Goal: Information Seeking & Learning: Check status

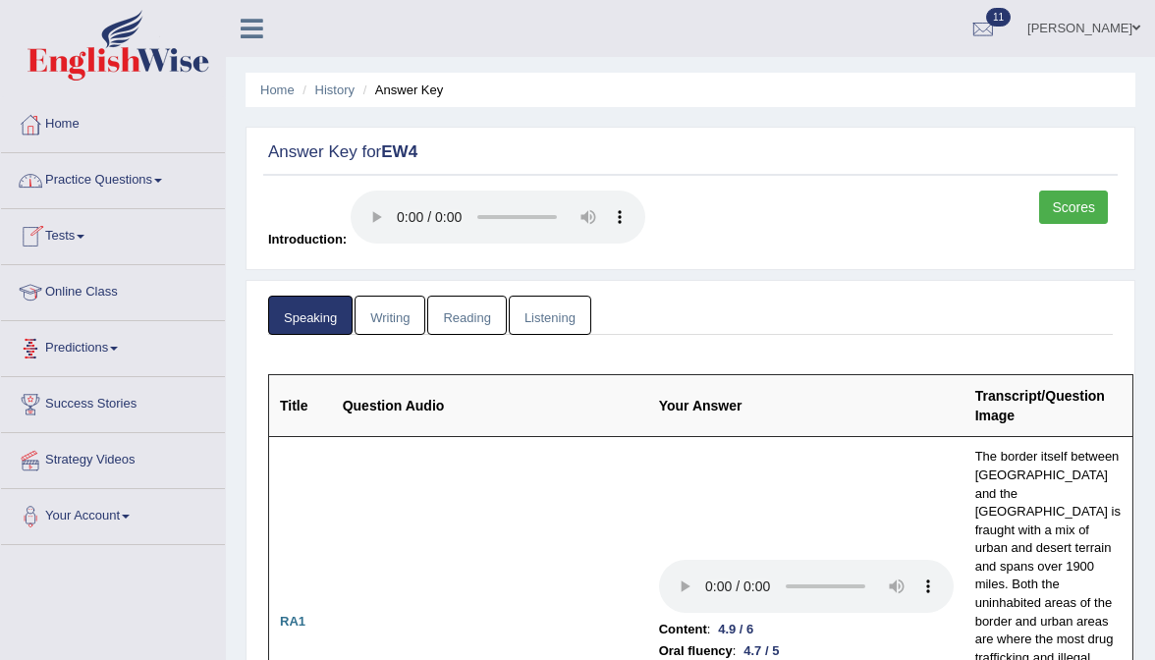
click at [100, 354] on link "Predictions" at bounding box center [113, 345] width 224 height 49
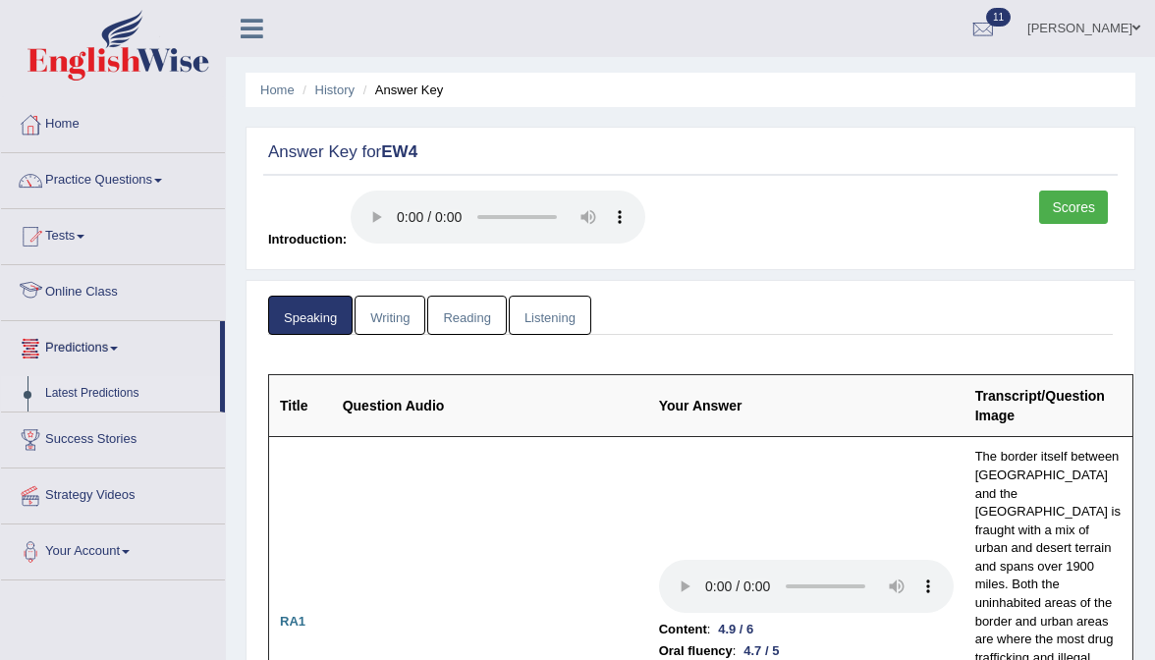
click at [103, 406] on link "Latest Predictions" at bounding box center [128, 393] width 184 height 35
click at [117, 394] on link "Latest Predictions" at bounding box center [128, 393] width 184 height 35
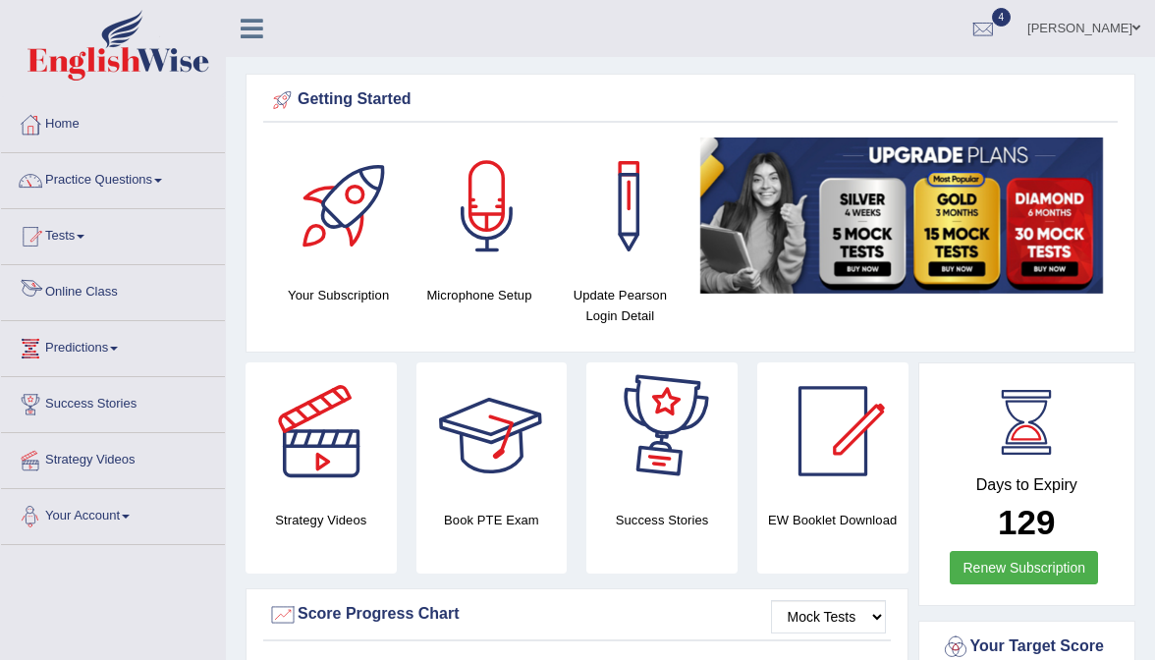
click at [80, 346] on link "Predictions" at bounding box center [113, 345] width 224 height 49
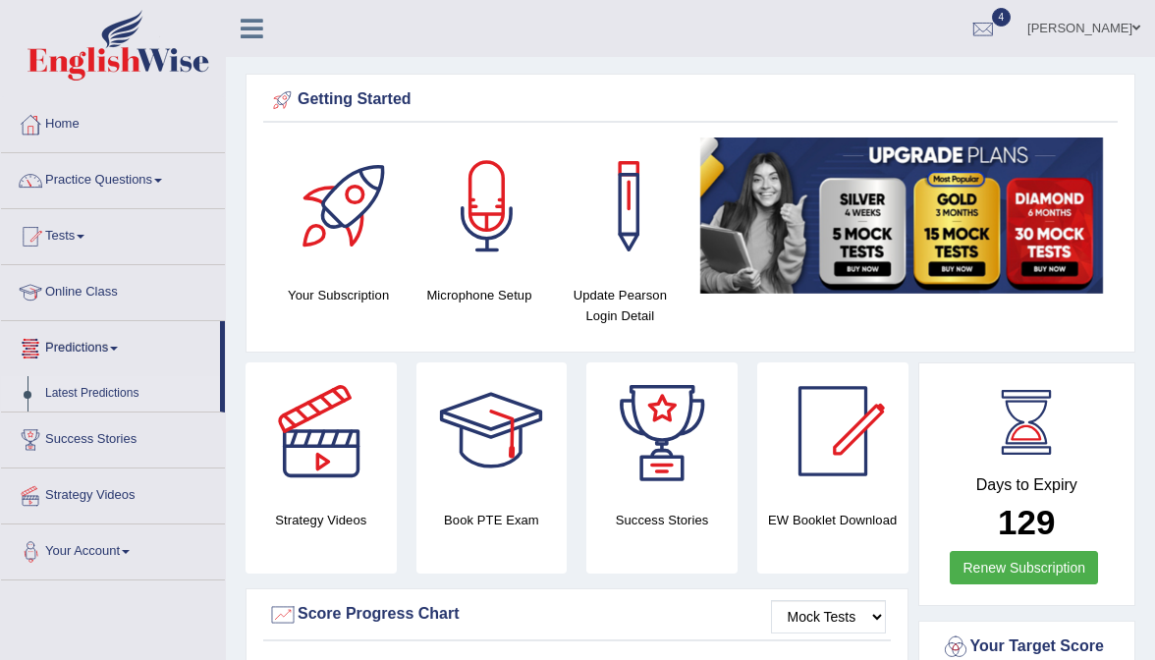
click at [98, 389] on link "Latest Predictions" at bounding box center [128, 393] width 184 height 35
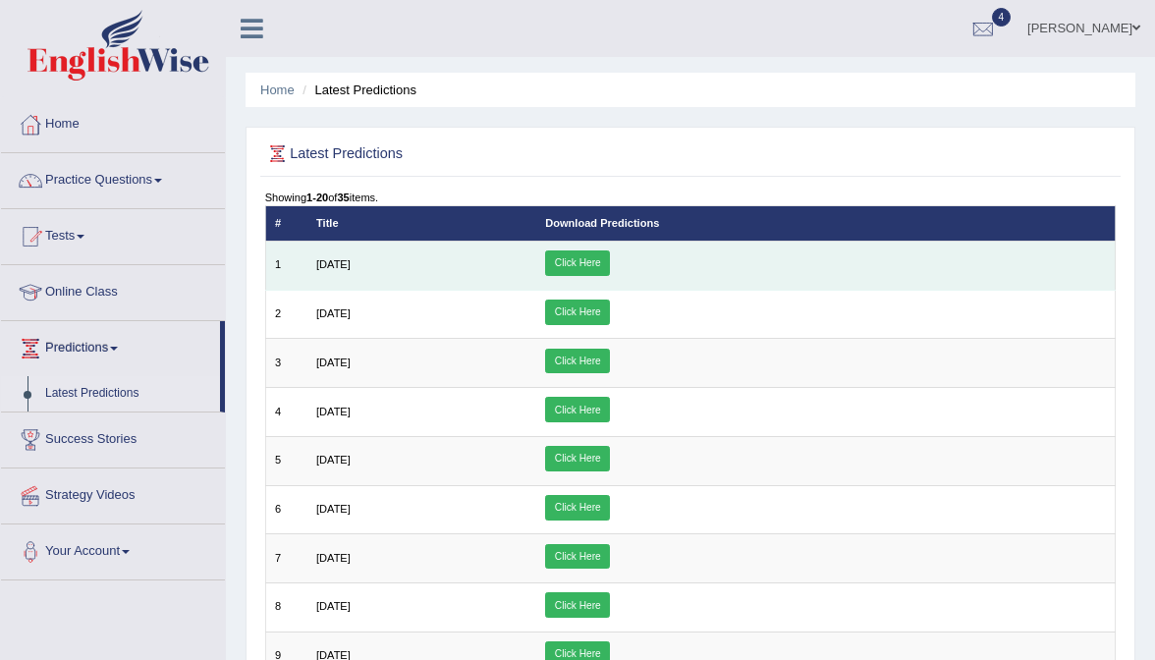
click at [610, 270] on link "Click Here" at bounding box center [577, 263] width 65 height 26
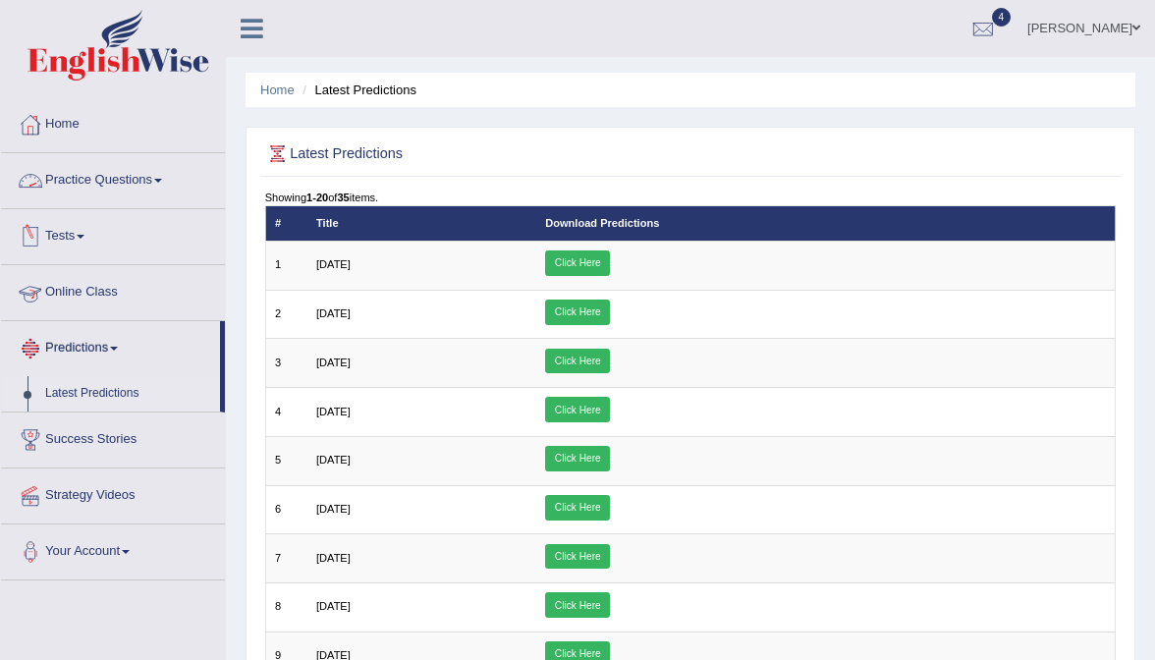
click at [78, 306] on link "Online Class" at bounding box center [113, 289] width 224 height 49
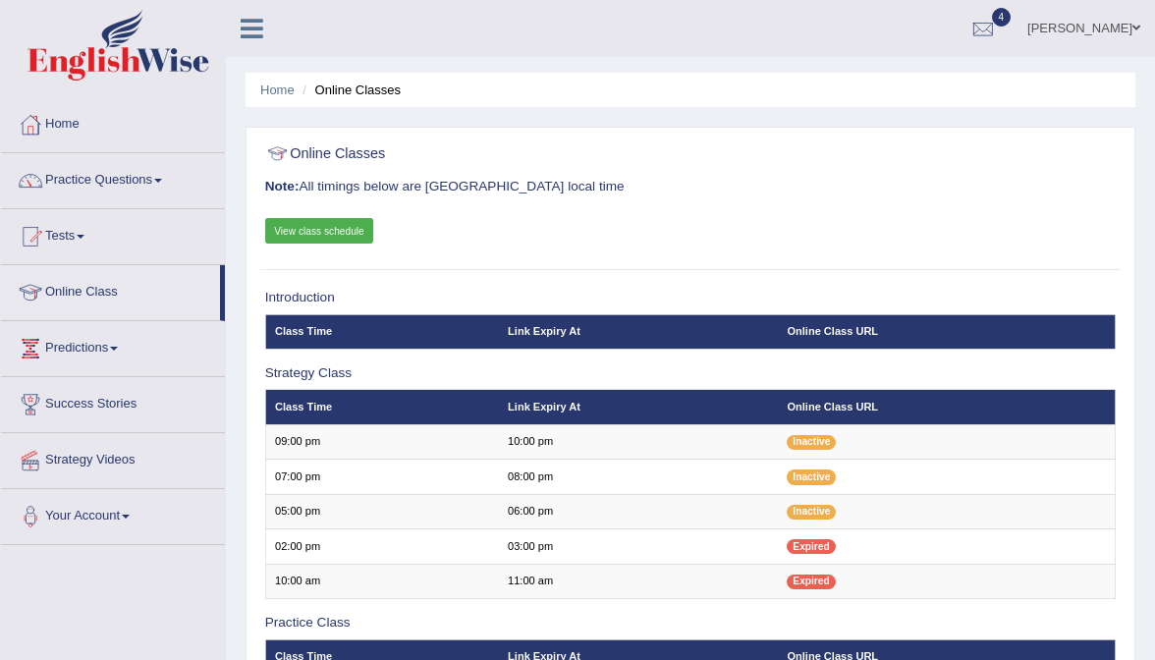
click at [338, 218] on link "View class schedule" at bounding box center [319, 231] width 109 height 26
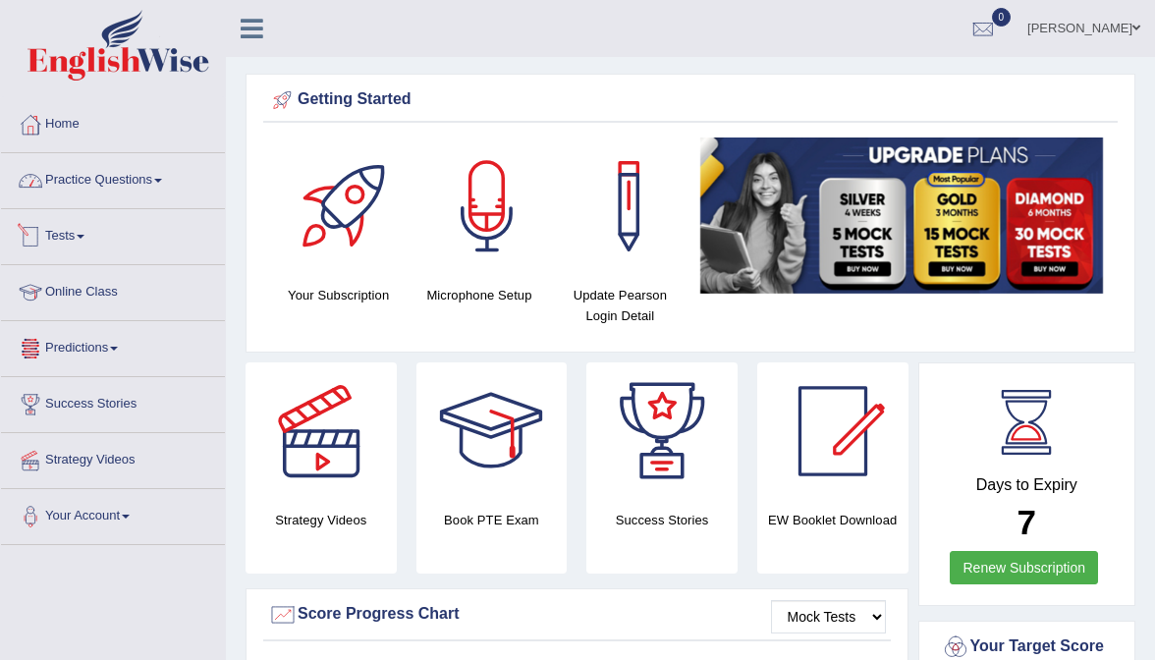
click at [112, 188] on link "Practice Questions" at bounding box center [113, 177] width 224 height 49
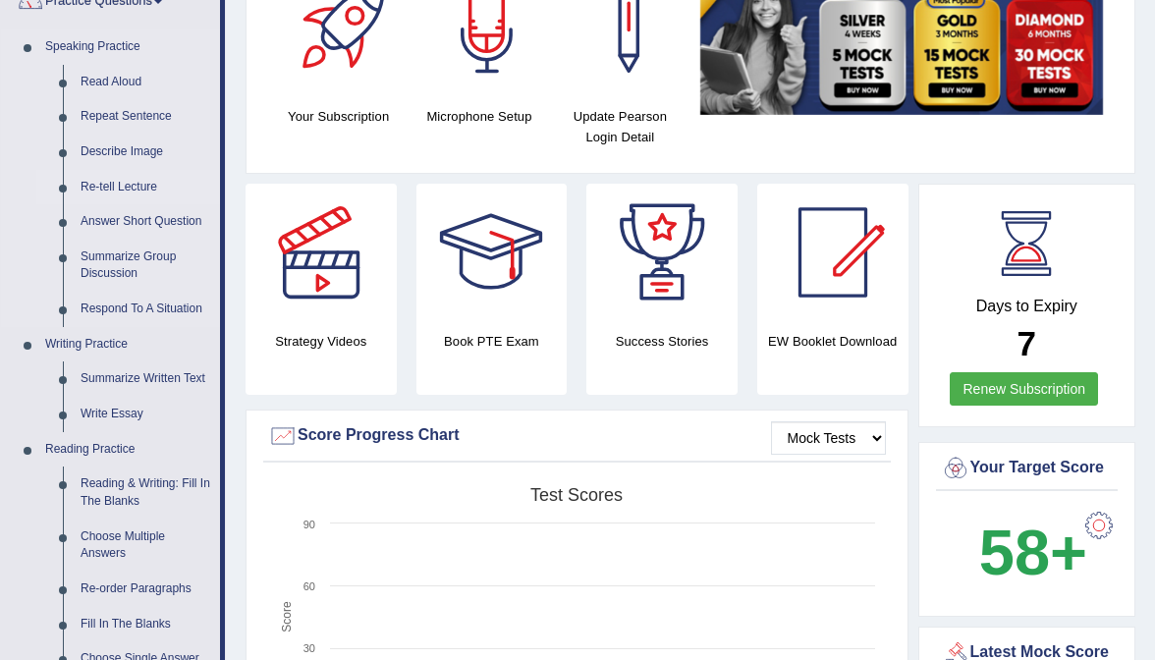
scroll to position [182, 0]
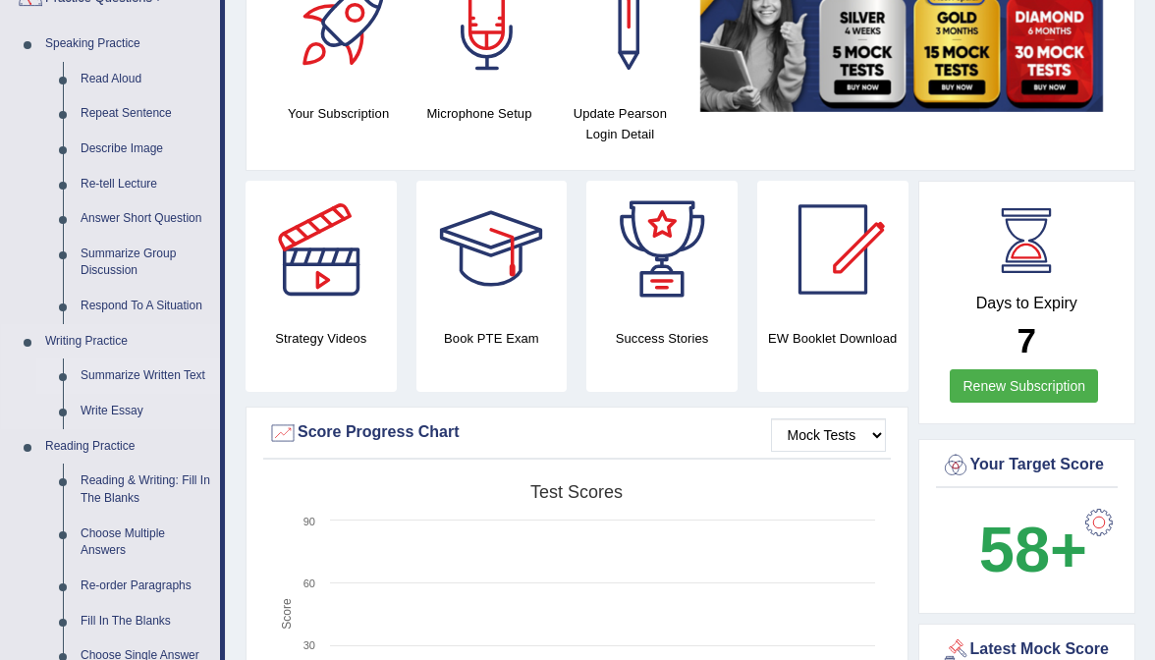
click at [151, 368] on link "Summarize Written Text" at bounding box center [146, 375] width 148 height 35
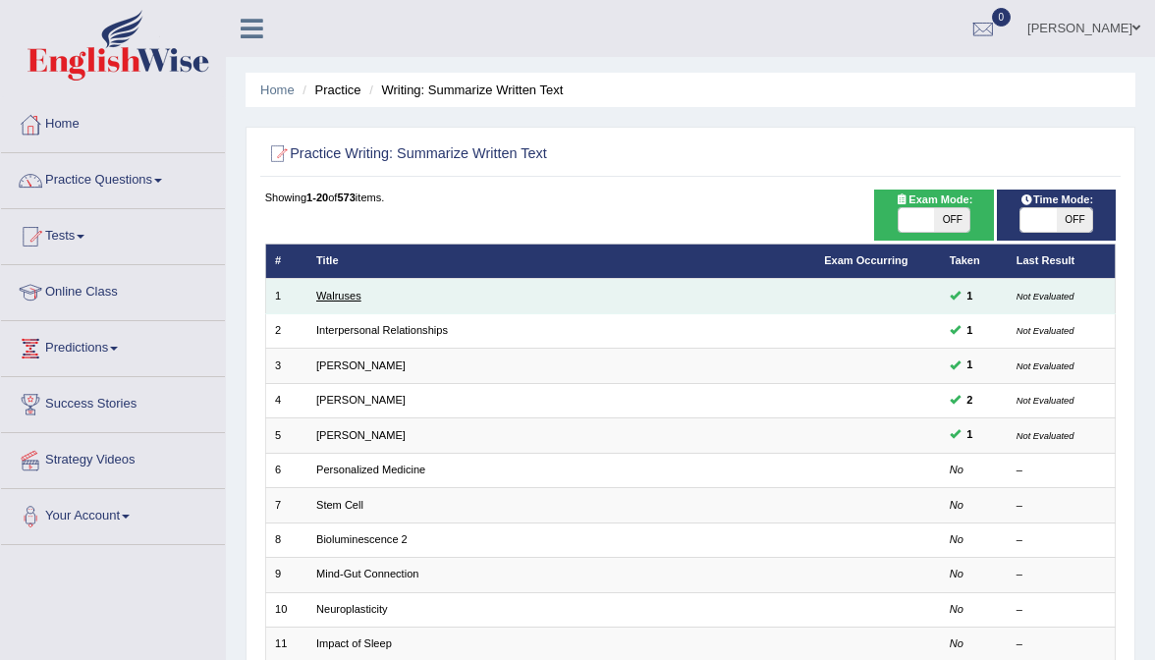
click at [345, 299] on link "Walruses" at bounding box center [338, 296] width 45 height 12
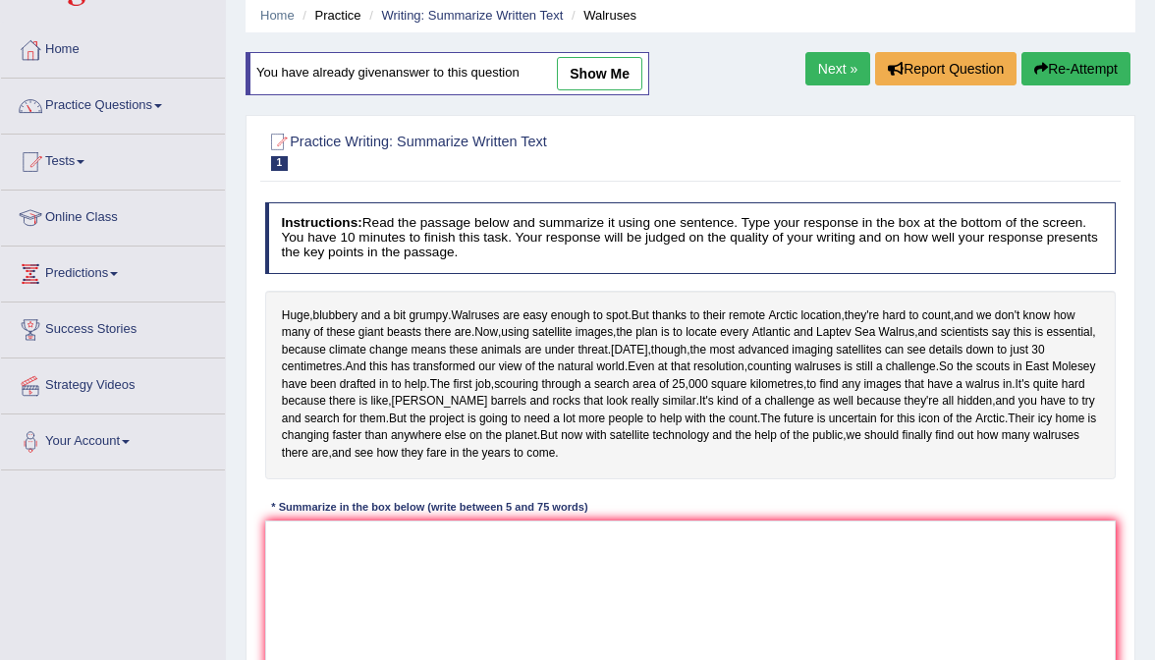
scroll to position [71, 0]
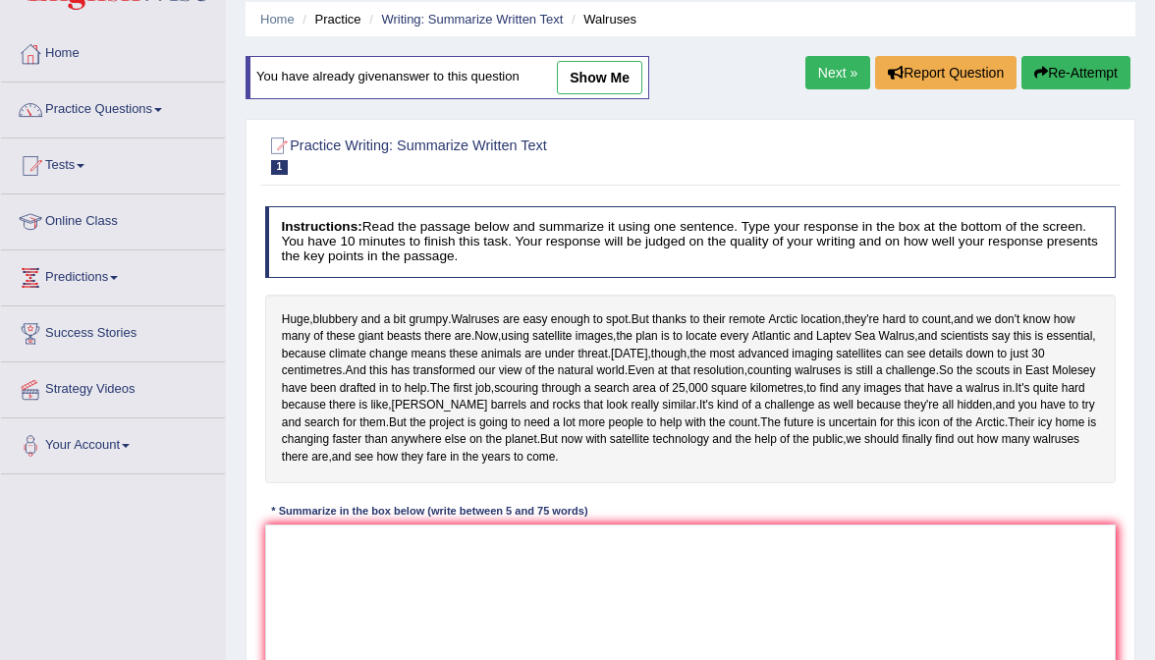
click at [630, 79] on link "show me" at bounding box center [599, 77] width 85 height 33
type textarea "Huge,blubbery and a bit grumpy but thanks to their remote arctic location, they…"
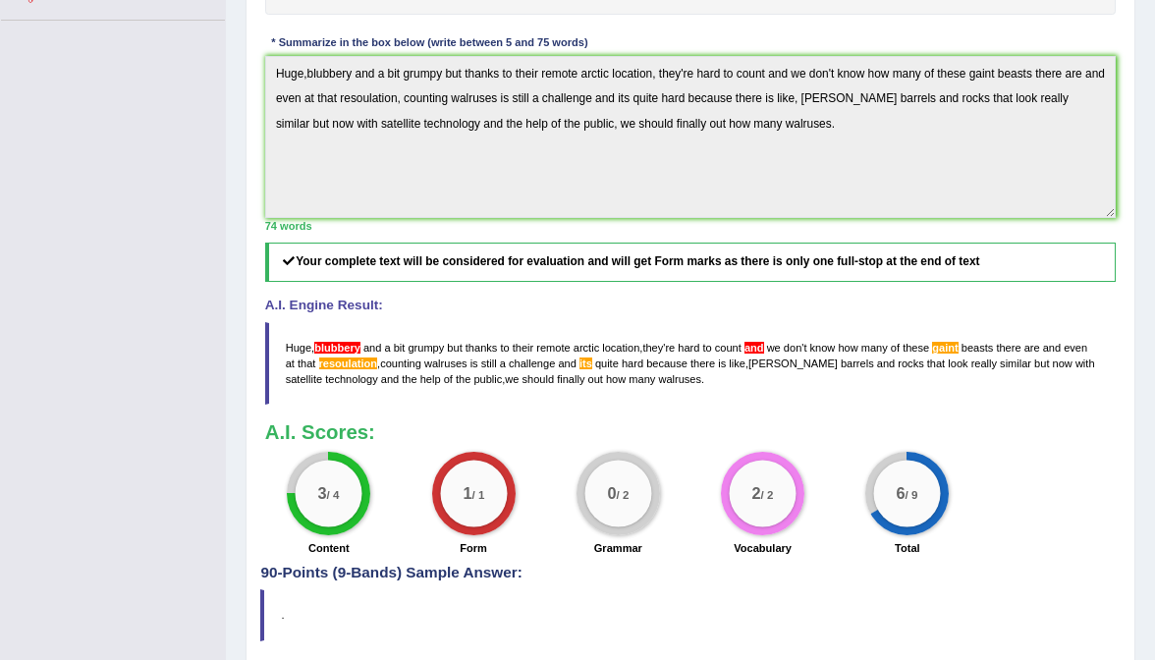
scroll to position [507, 0]
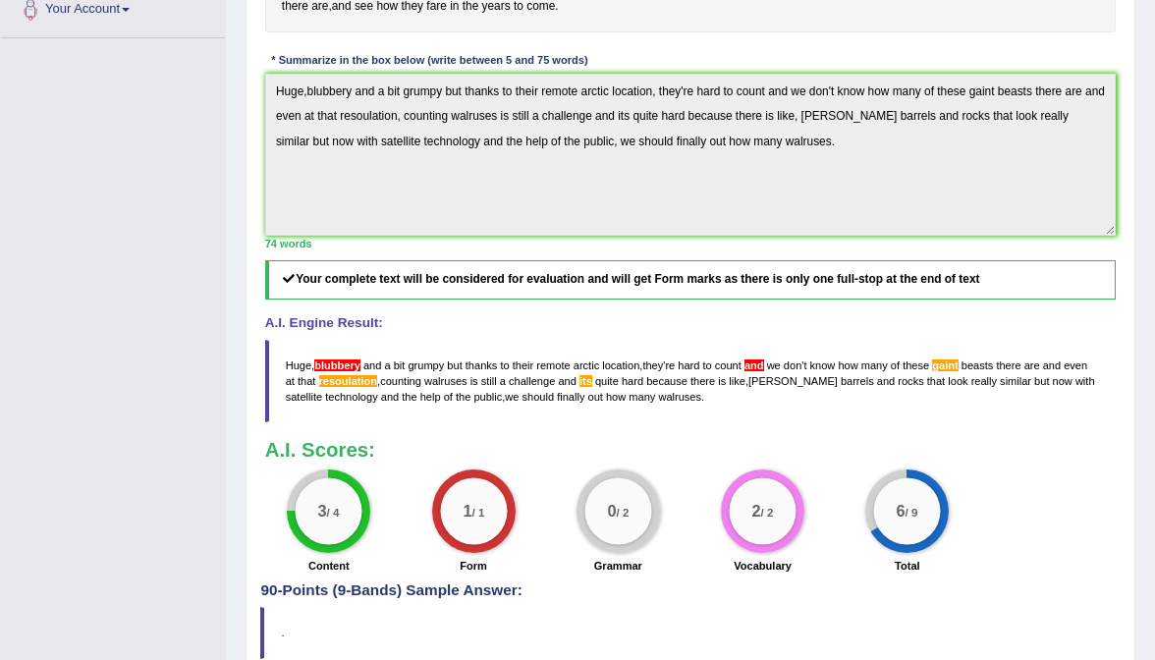
drag, startPoint x: 286, startPoint y: 423, endPoint x: 366, endPoint y: 459, distance: 87.9
click at [366, 423] on blockquote "Huge , blubbery and a bit grumpy but thanks to their remote arctic location , t…" at bounding box center [690, 381] width 851 height 83
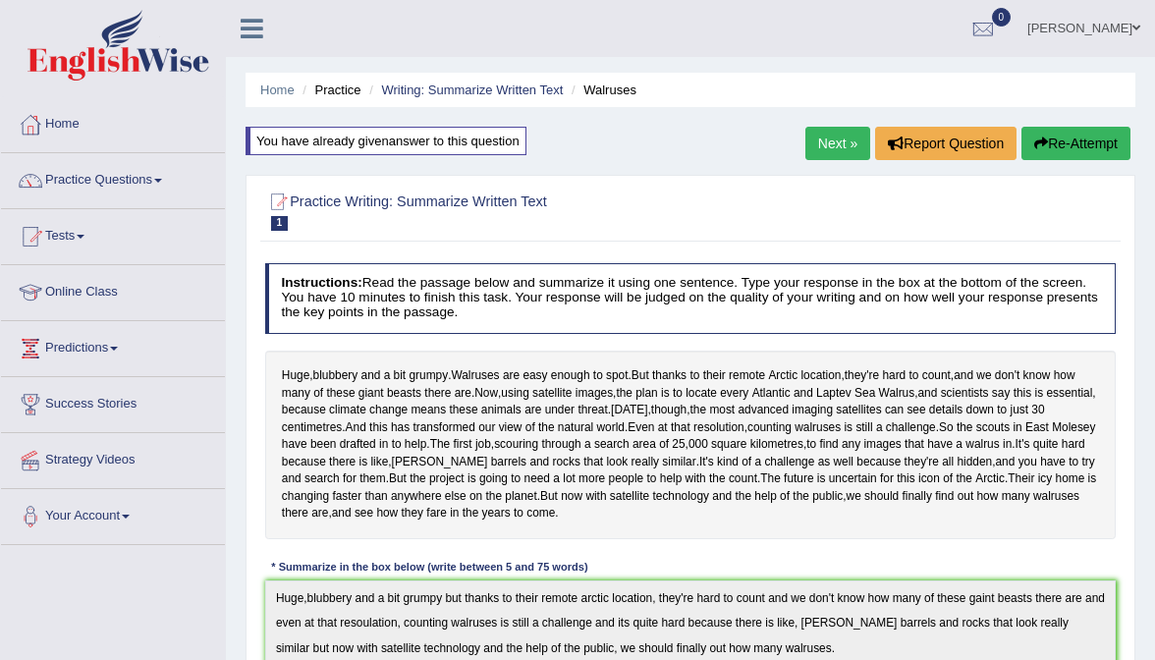
scroll to position [0, 0]
click at [98, 177] on link "Practice Questions" at bounding box center [113, 177] width 224 height 49
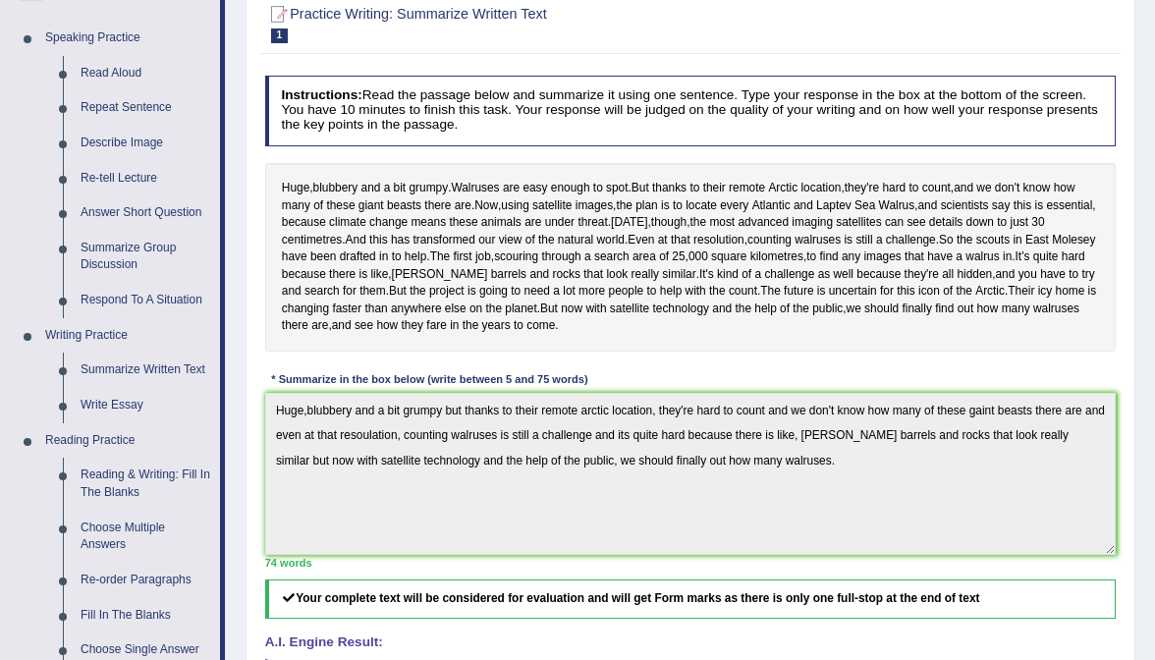
scroll to position [216, 0]
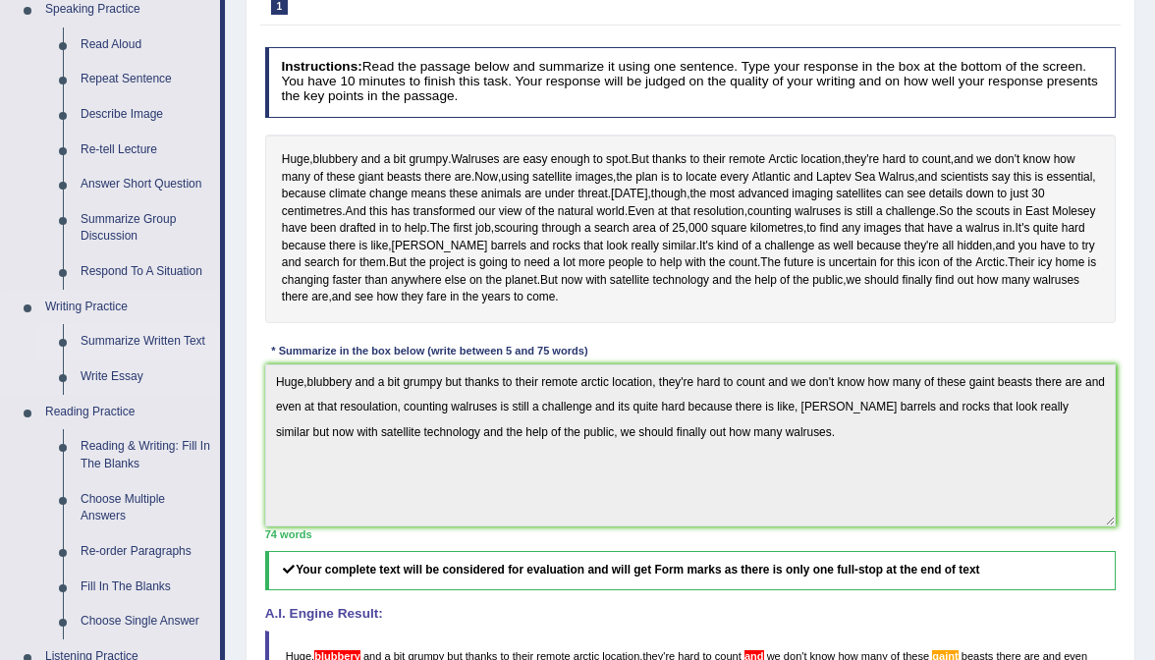
click at [136, 333] on link "Summarize Written Text" at bounding box center [146, 341] width 148 height 35
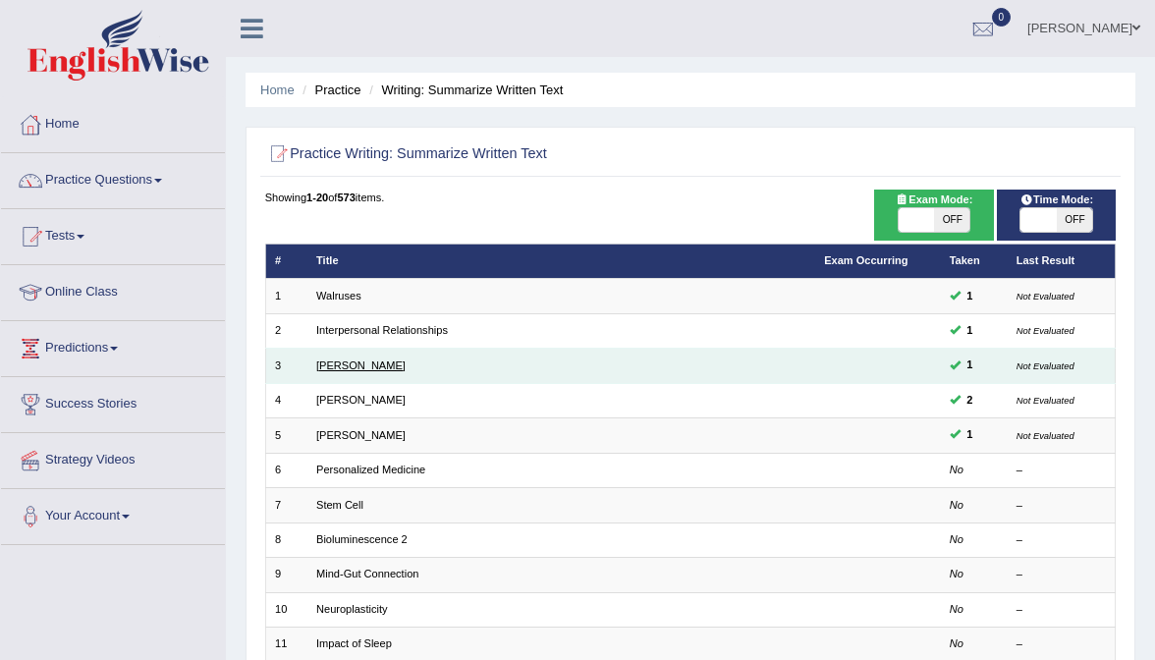
click at [364, 364] on link "[PERSON_NAME]" at bounding box center [360, 365] width 89 height 12
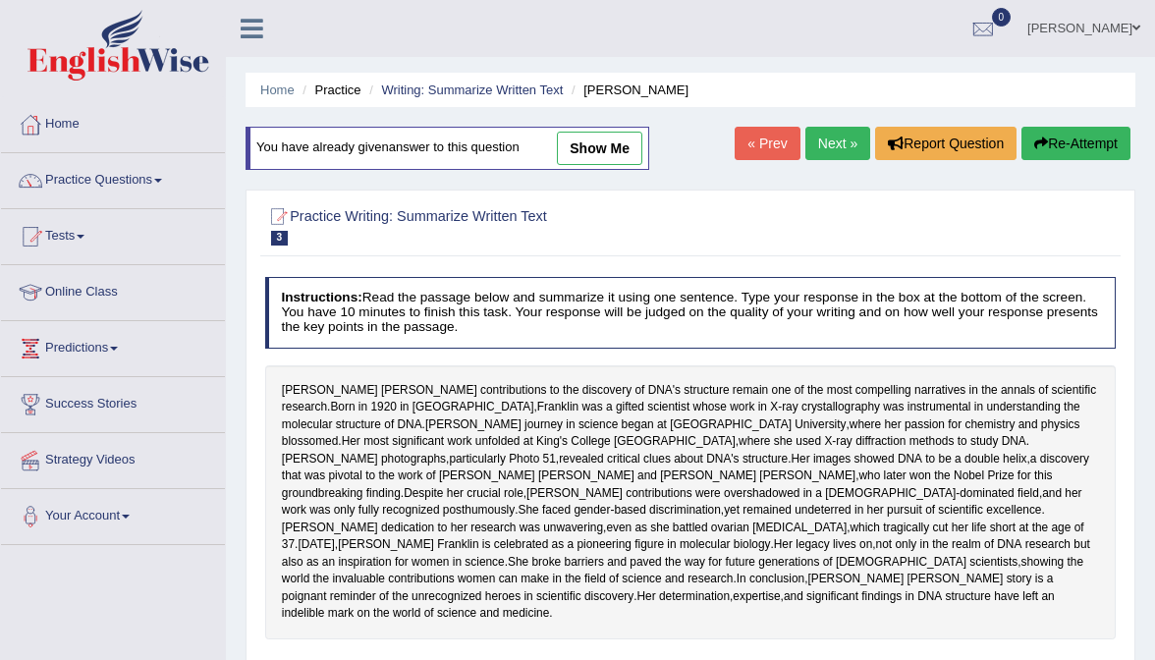
click at [603, 149] on link "show me" at bounding box center [599, 148] width 85 height 33
type textarea "[PERSON_NAME] was a gifted scientist whose work in X-ray crystallography was in…"
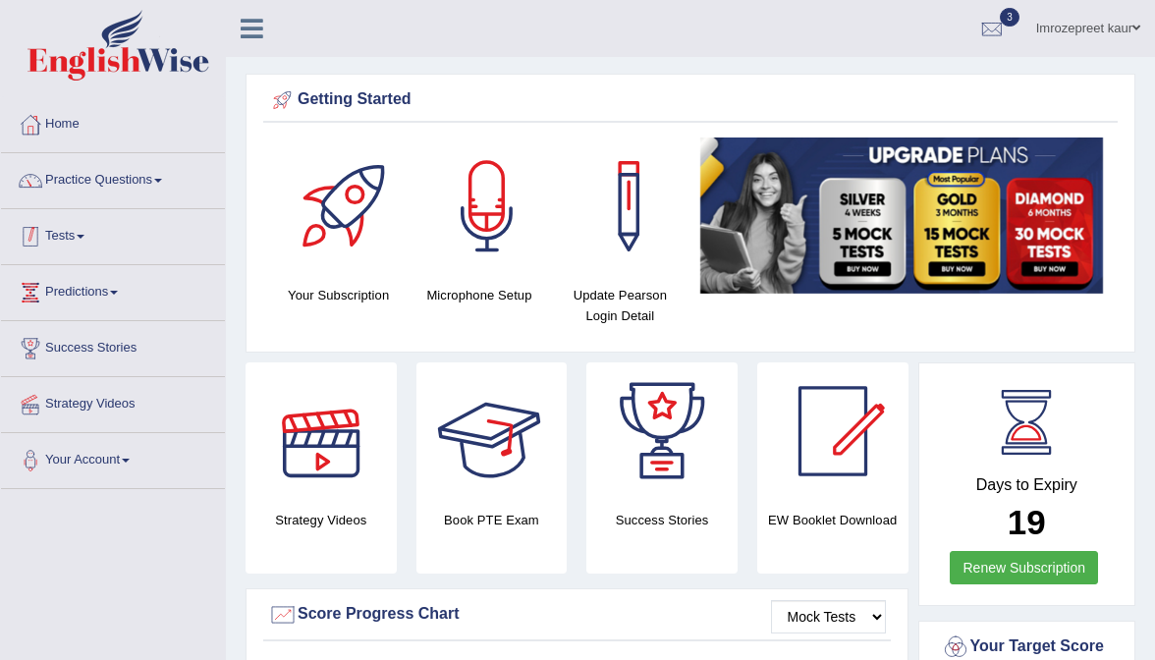
click at [82, 232] on link "Tests" at bounding box center [113, 233] width 224 height 49
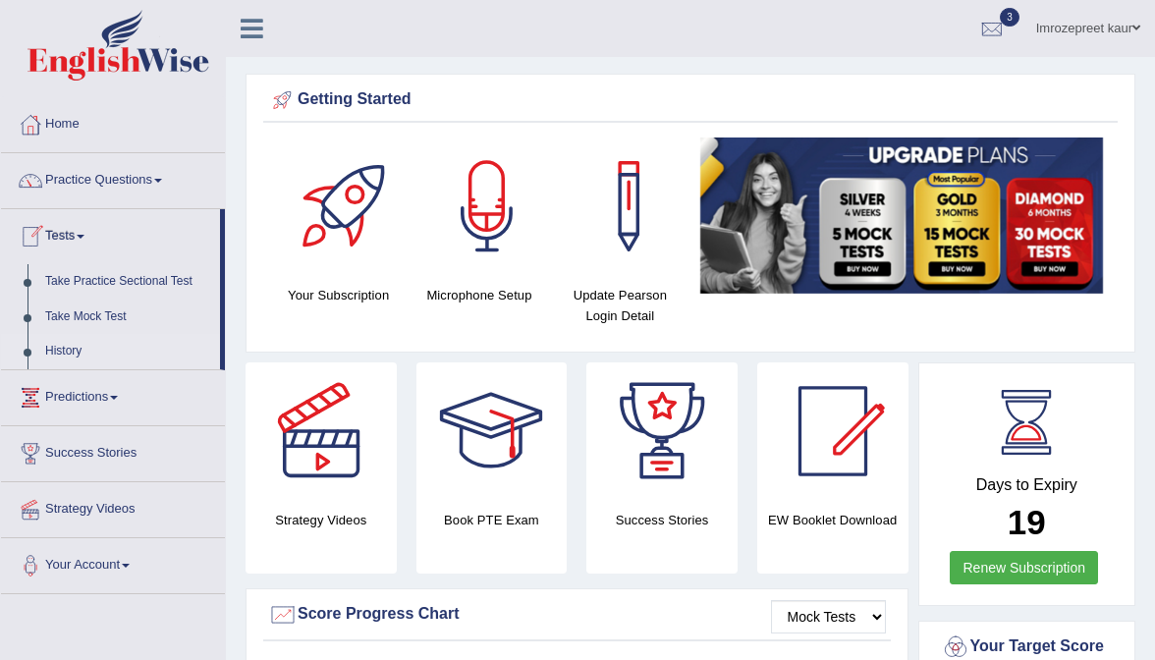
click at [72, 349] on link "History" at bounding box center [128, 351] width 184 height 35
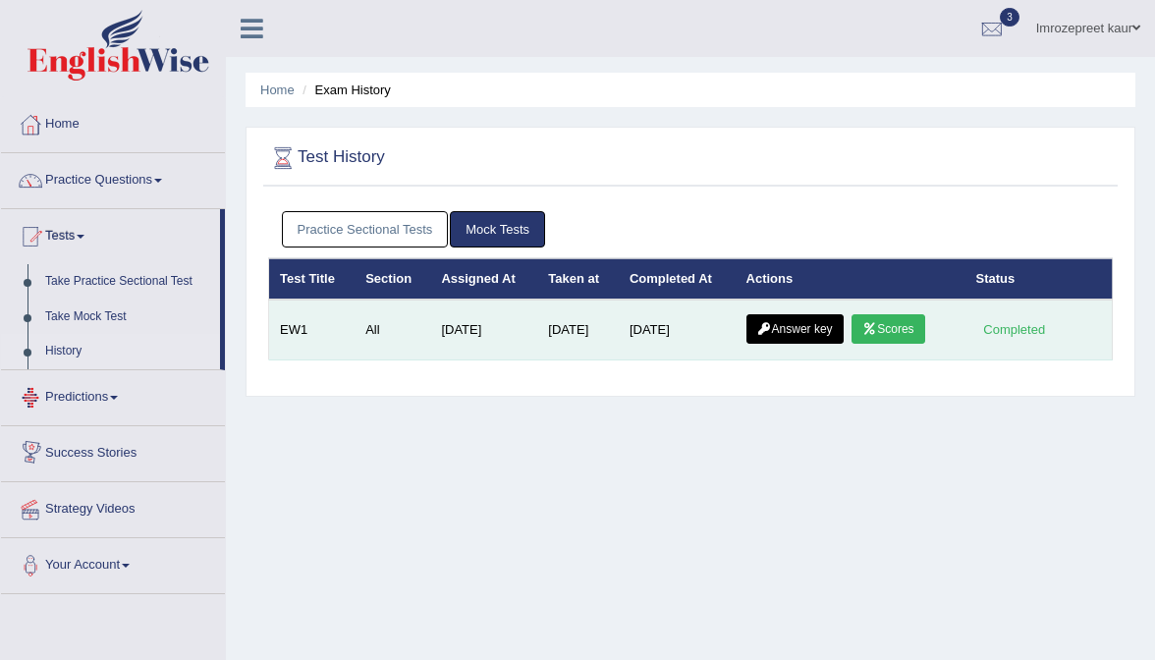
click at [892, 335] on link "Scores" at bounding box center [887, 328] width 73 height 29
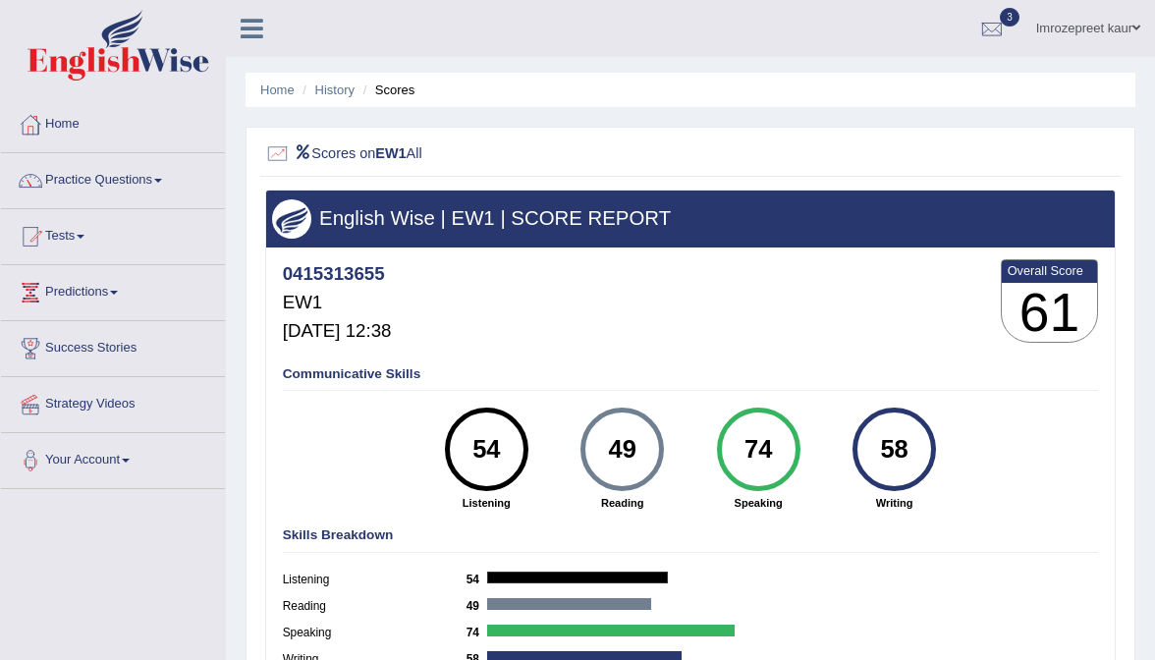
scroll to position [37, 0]
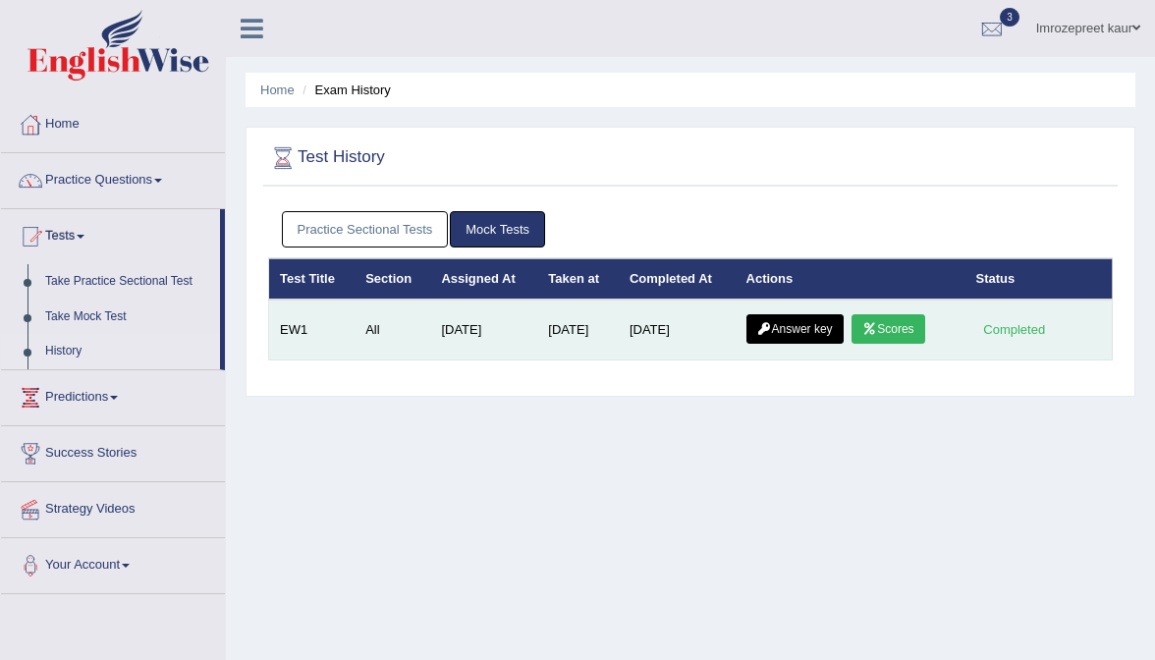
click at [793, 322] on link "Answer key" at bounding box center [794, 328] width 97 height 29
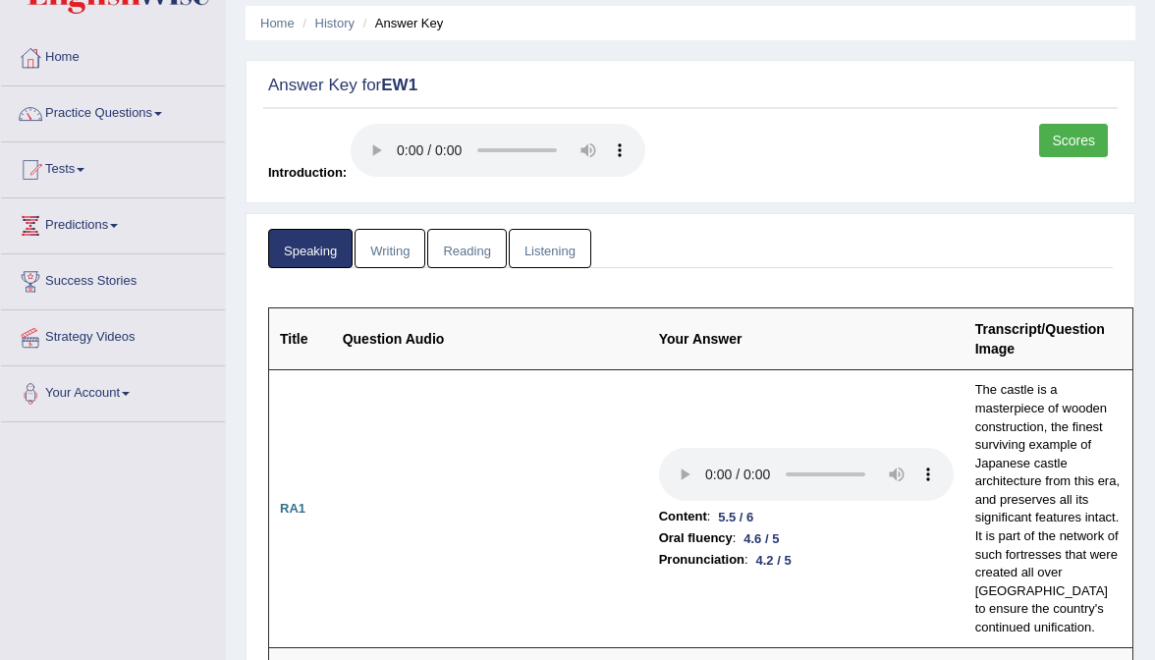
scroll to position [67, 0]
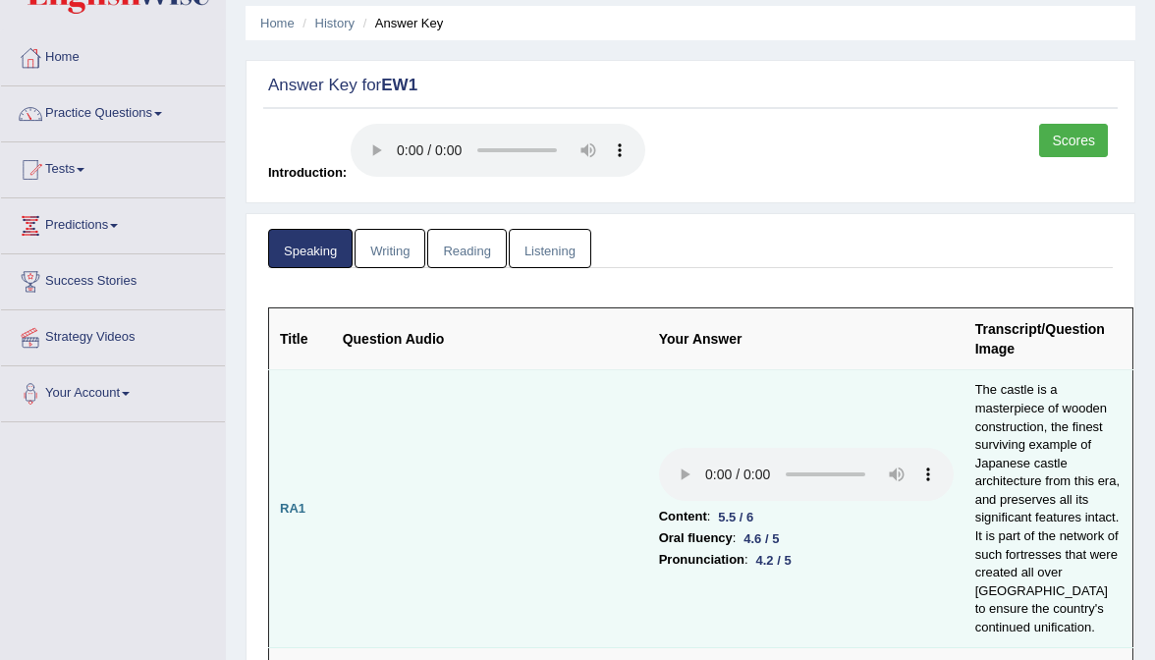
click at [659, 448] on audio at bounding box center [806, 474] width 295 height 53
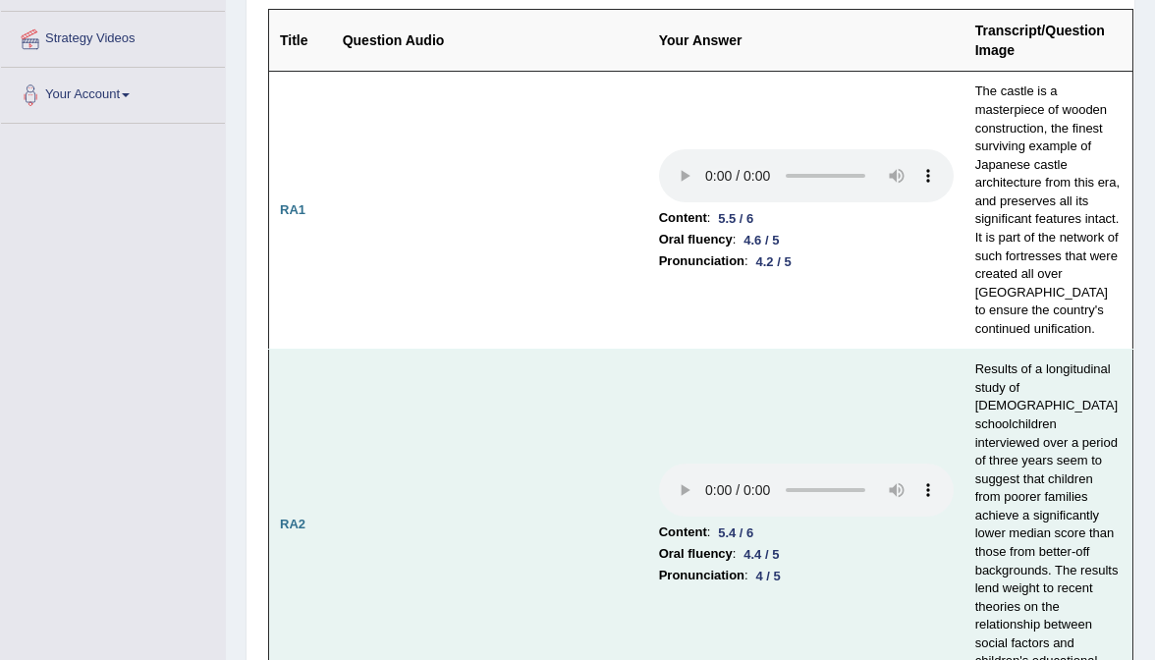
scroll to position [377, 0]
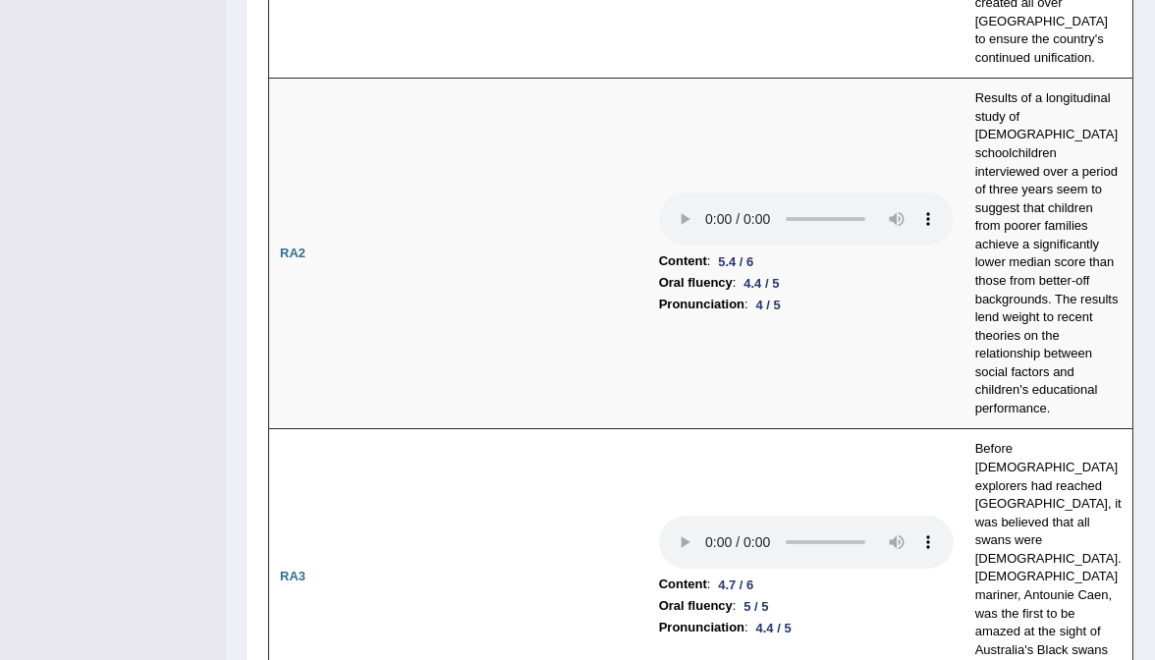
scroll to position [652, 0]
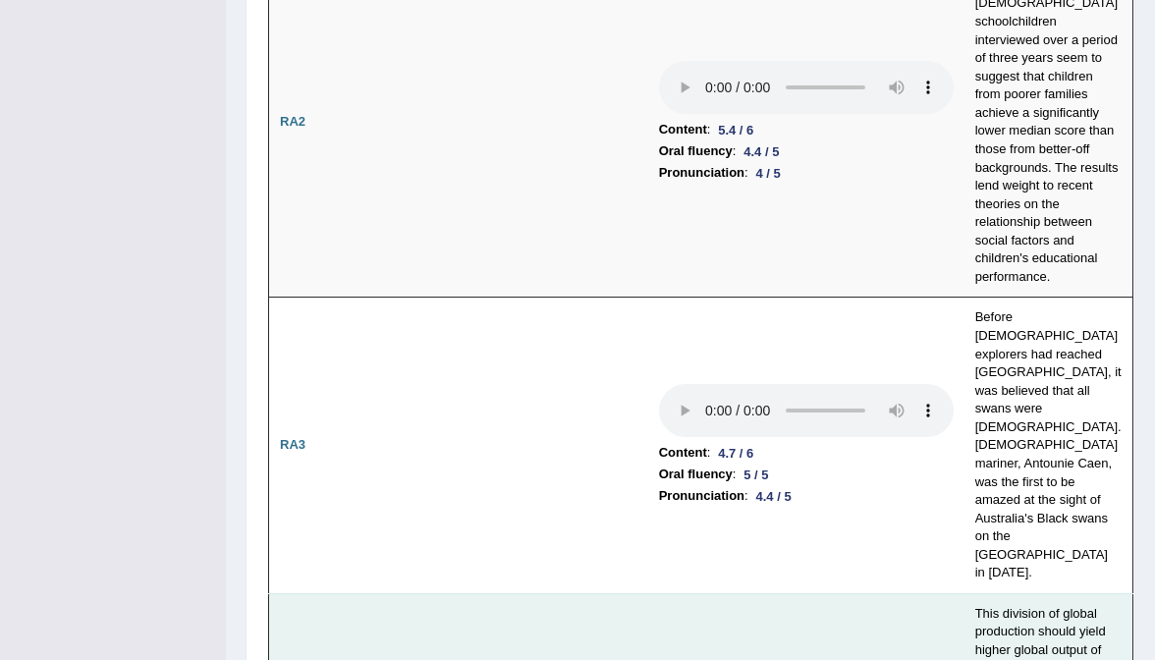
scroll to position [770, 0]
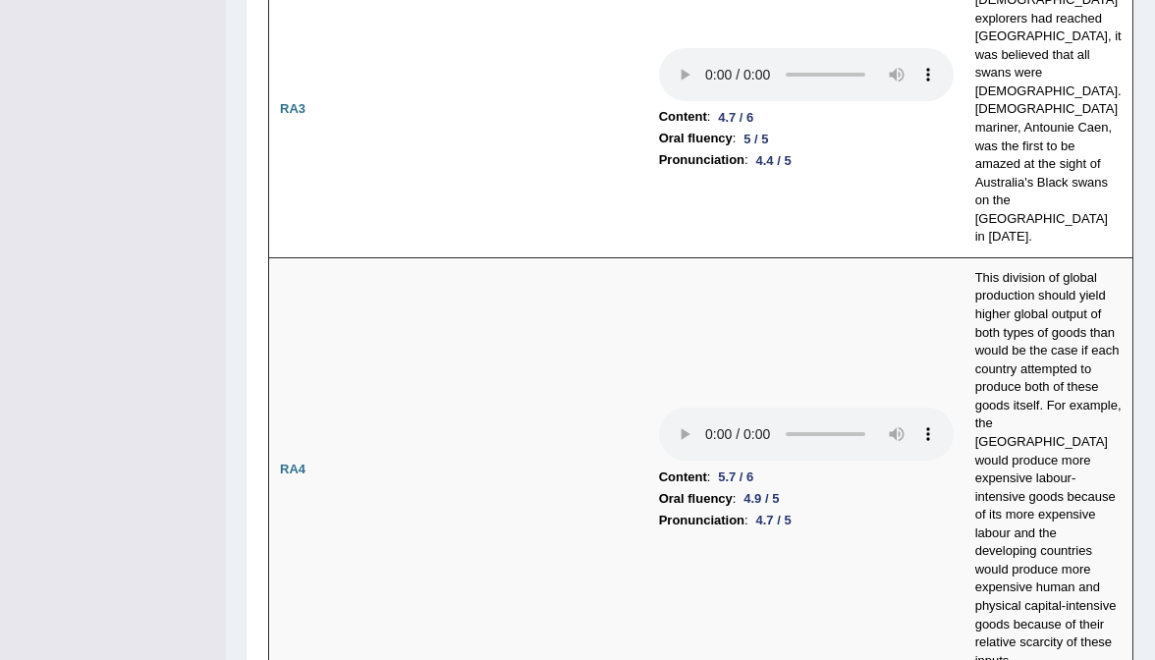
scroll to position [1326, 0]
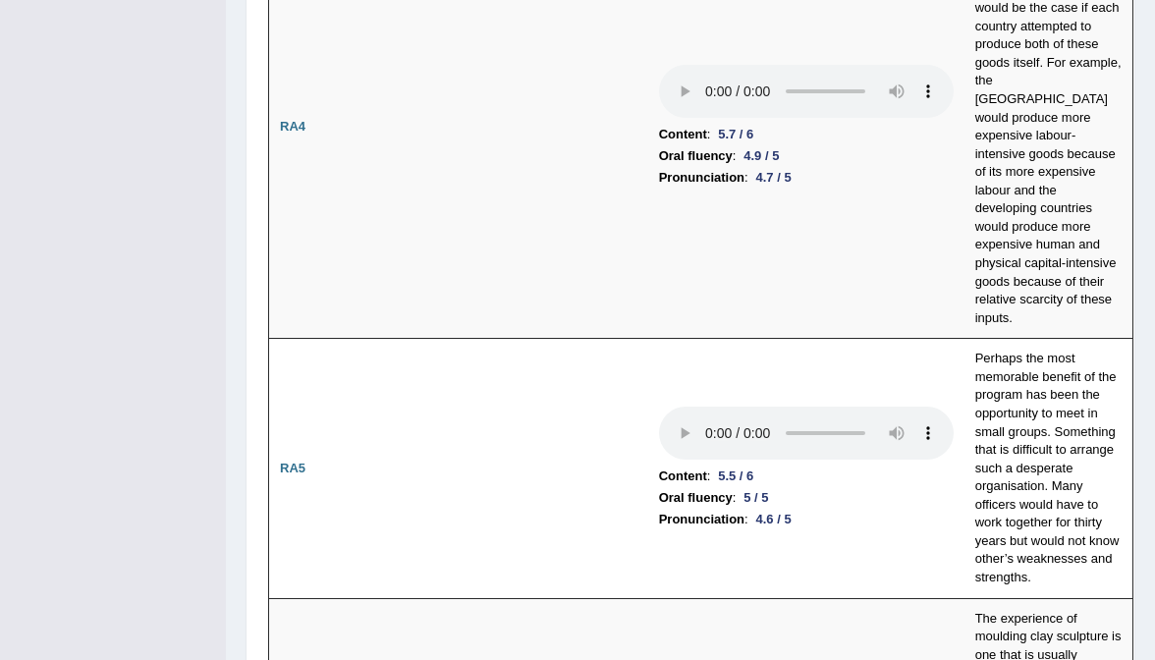
scroll to position [1469, 0]
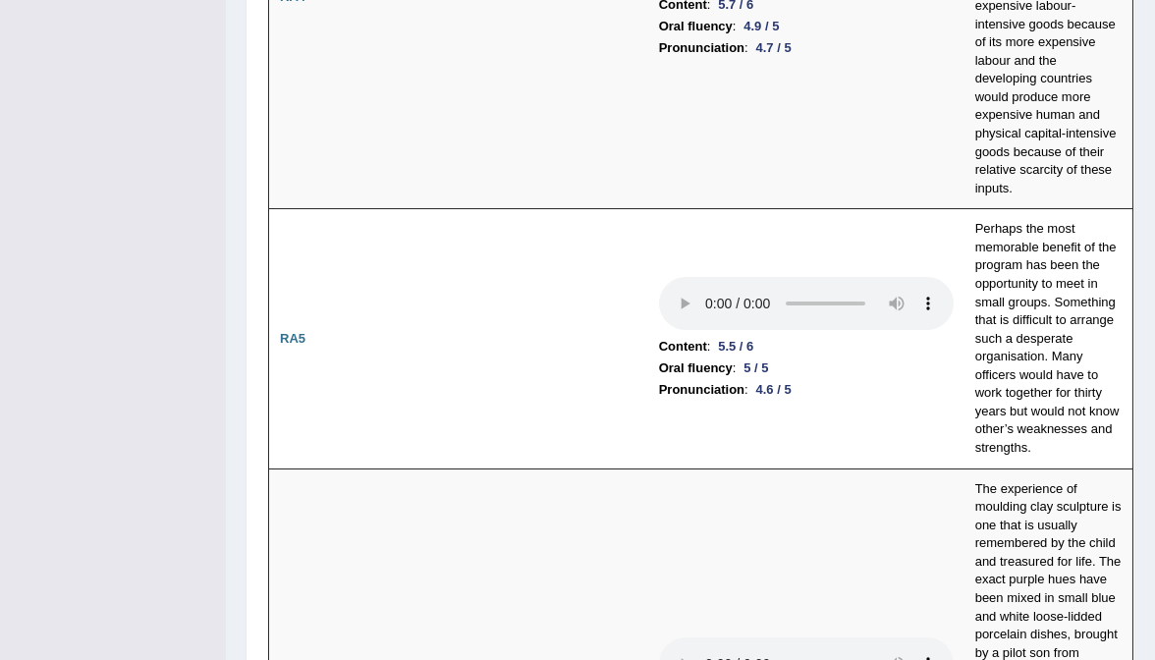
scroll to position [1575, 0]
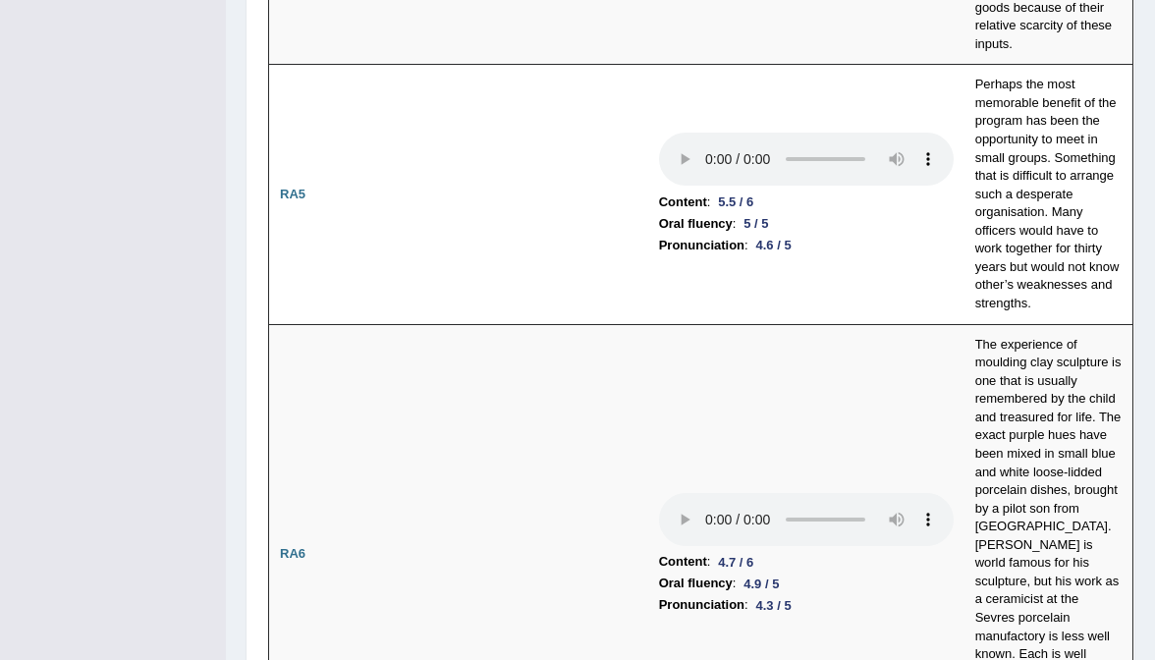
scroll to position [1811, 0]
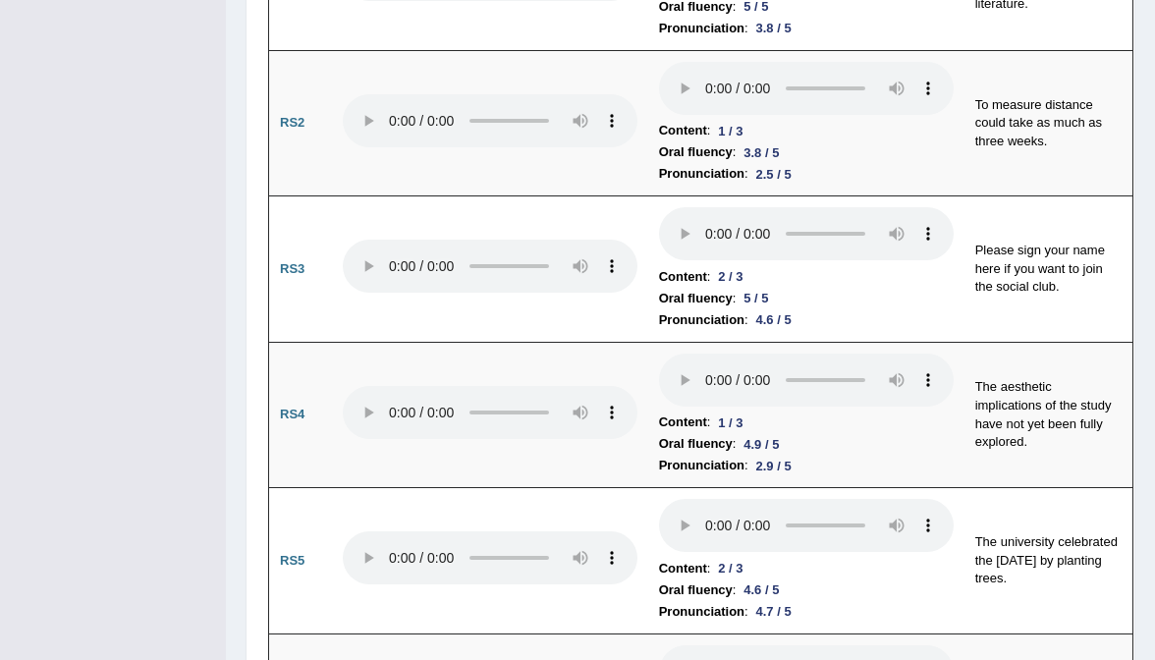
scroll to position [2600, 0]
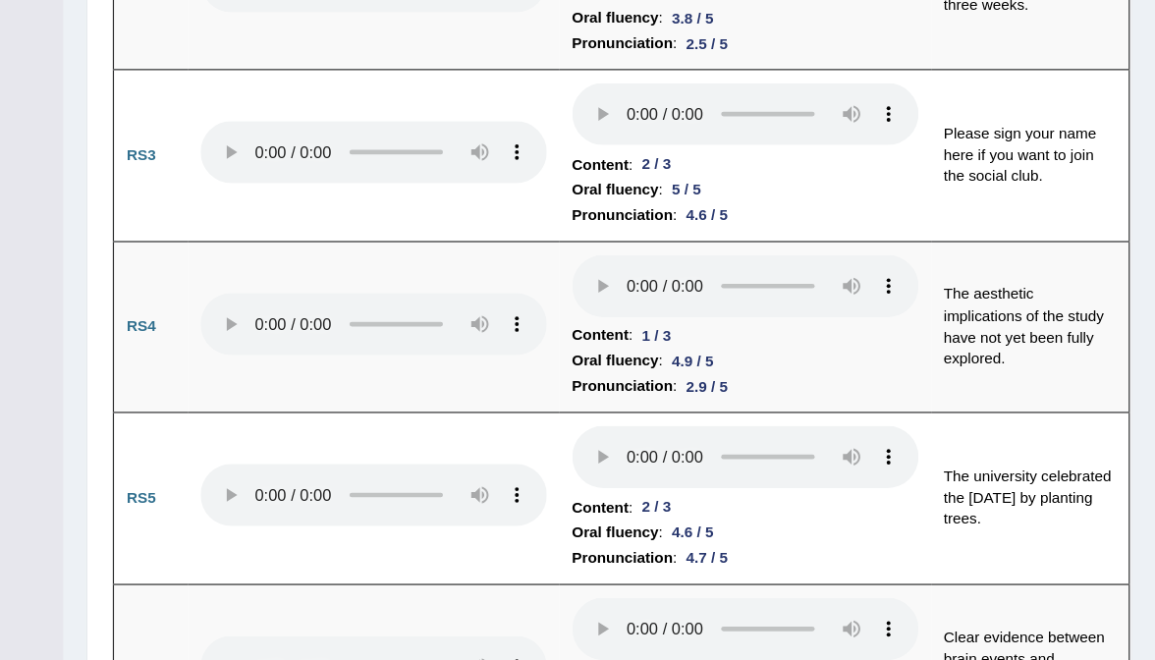
scroll to position [2659, 0]
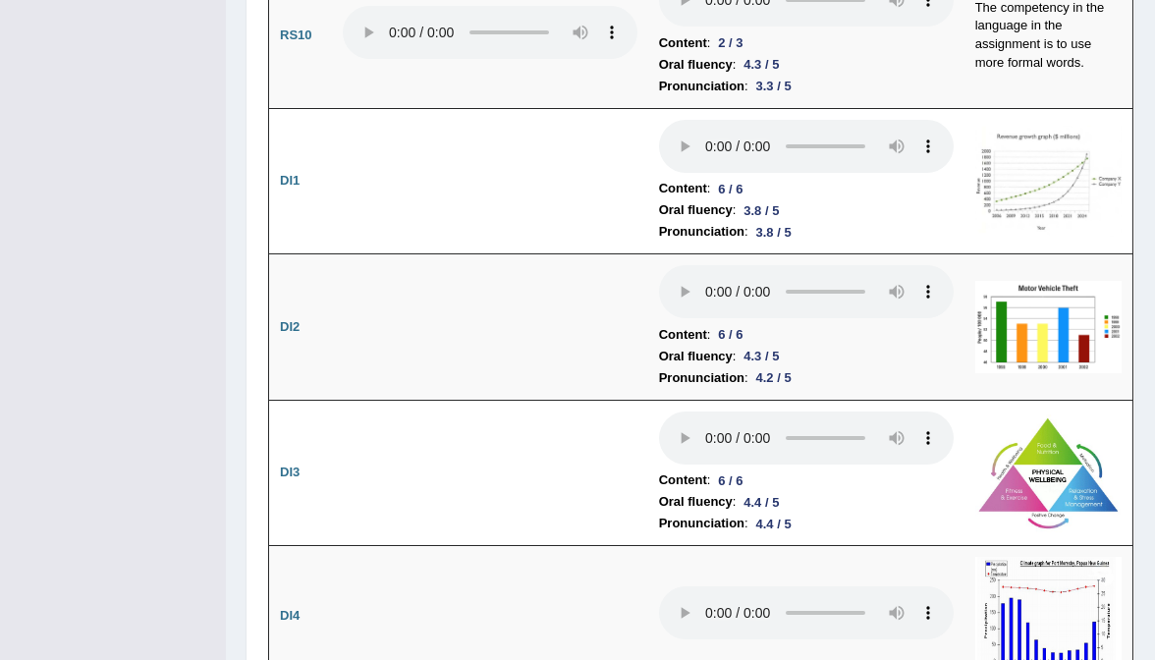
scroll to position [3871, 0]
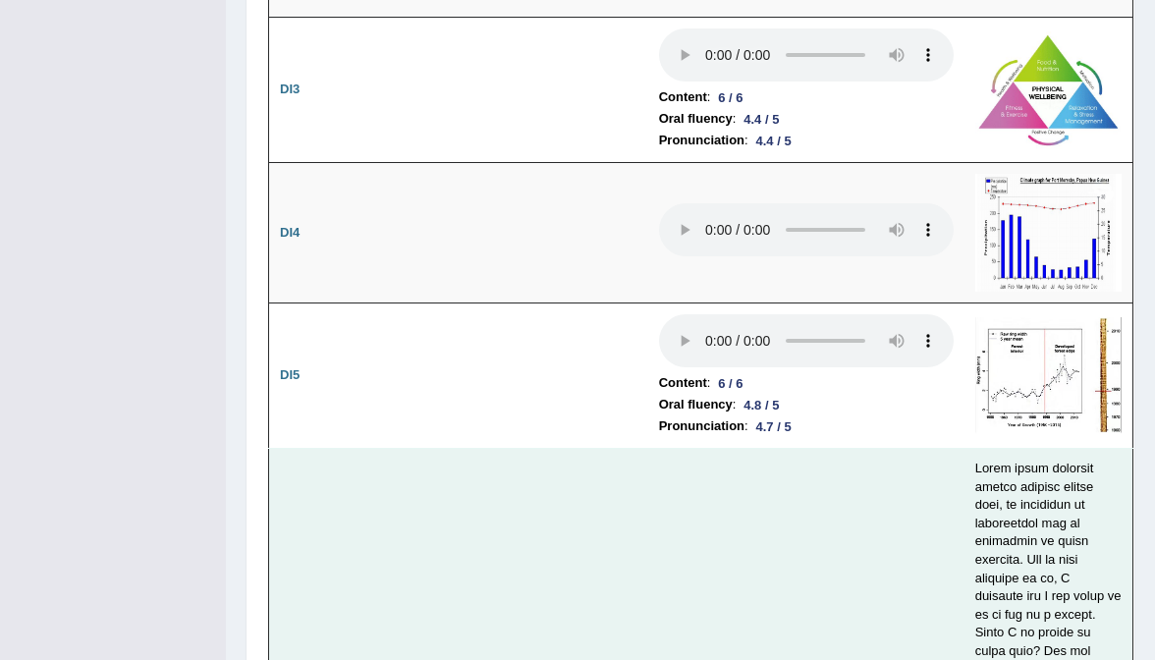
scroll to position [4249, 0]
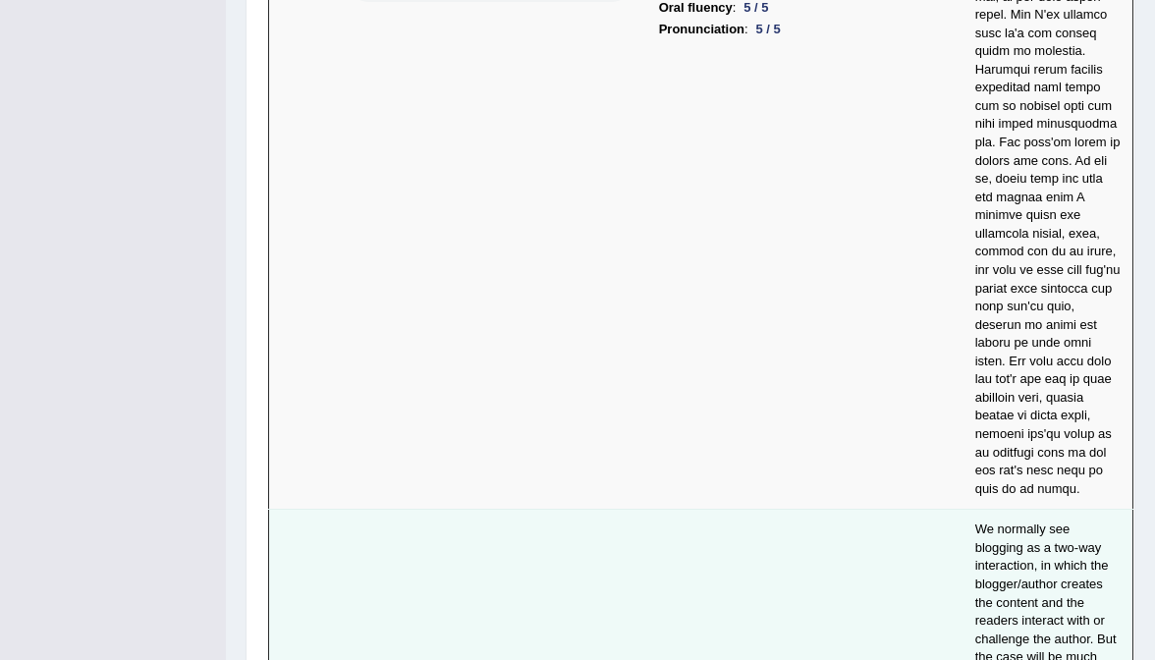
scroll to position [5238, 0]
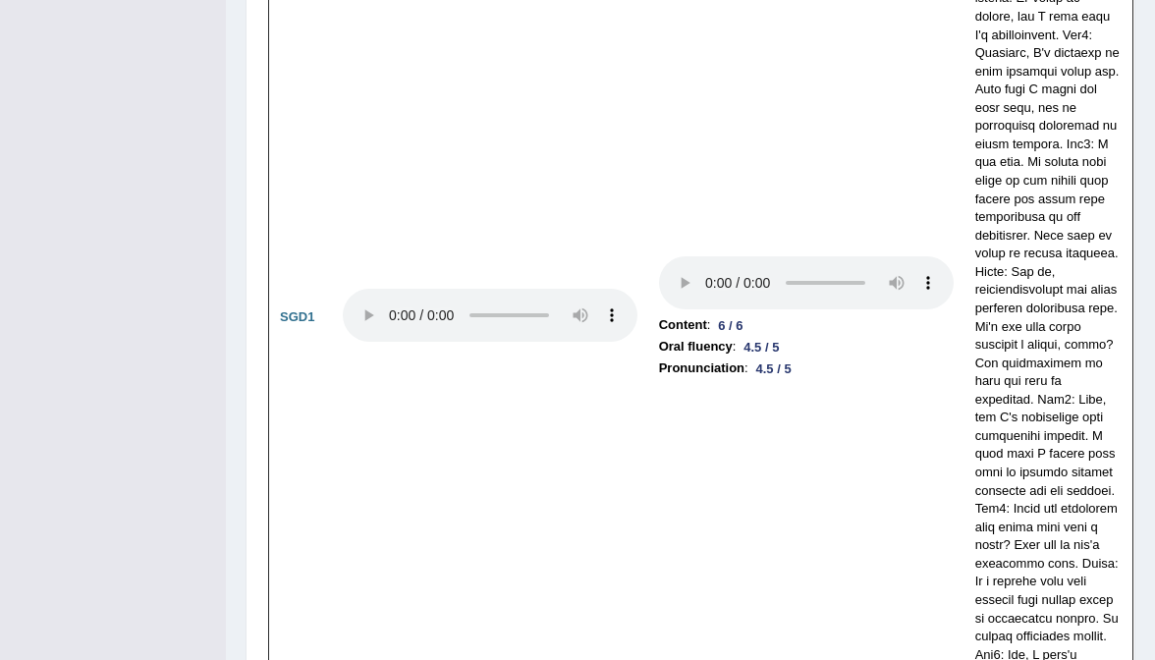
scroll to position [7107, 0]
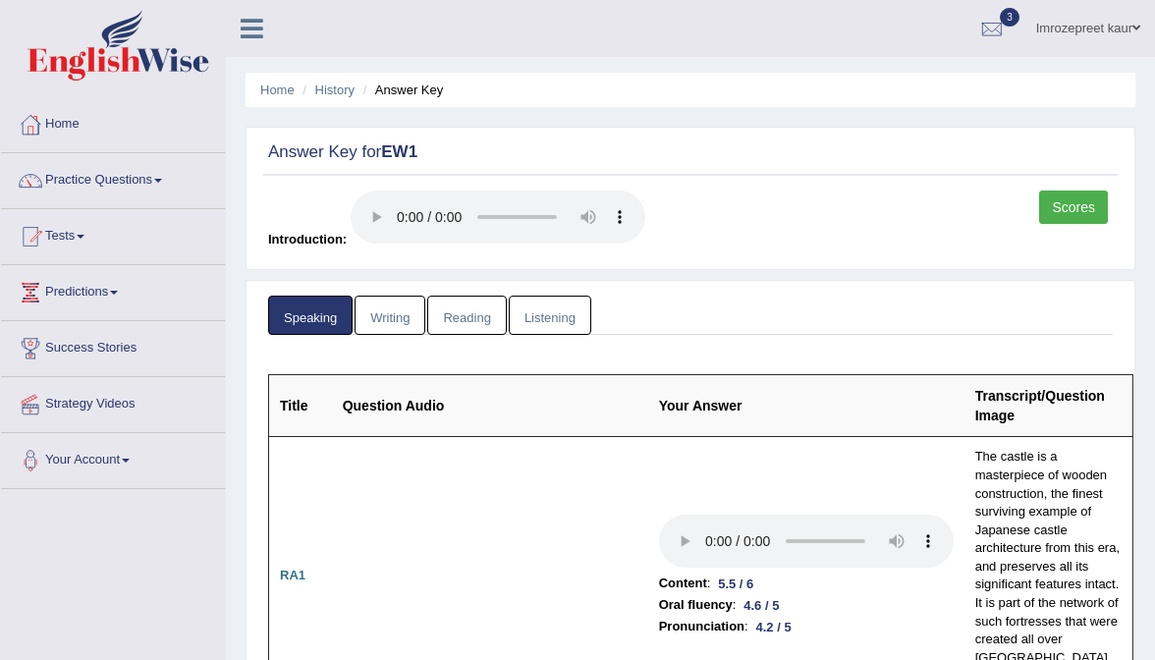
scroll to position [0, 0]
click at [387, 296] on link "Writing" at bounding box center [389, 316] width 71 height 40
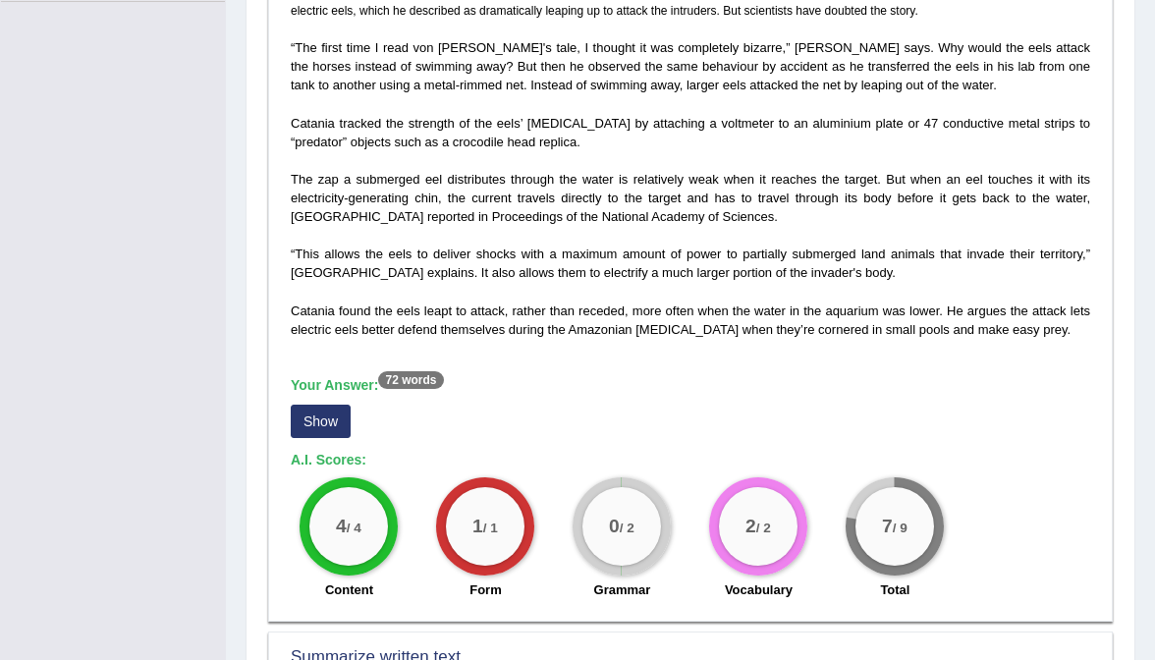
scroll to position [486, 0]
click at [331, 408] on button "Show" at bounding box center [321, 422] width 60 height 33
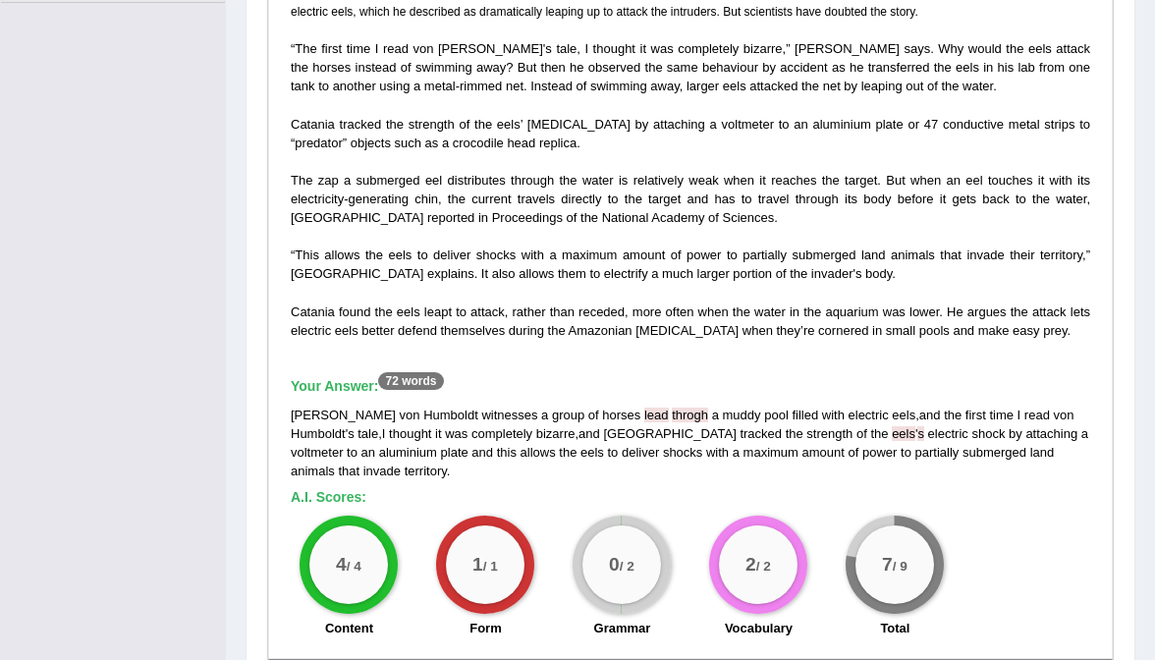
scroll to position [427, 0]
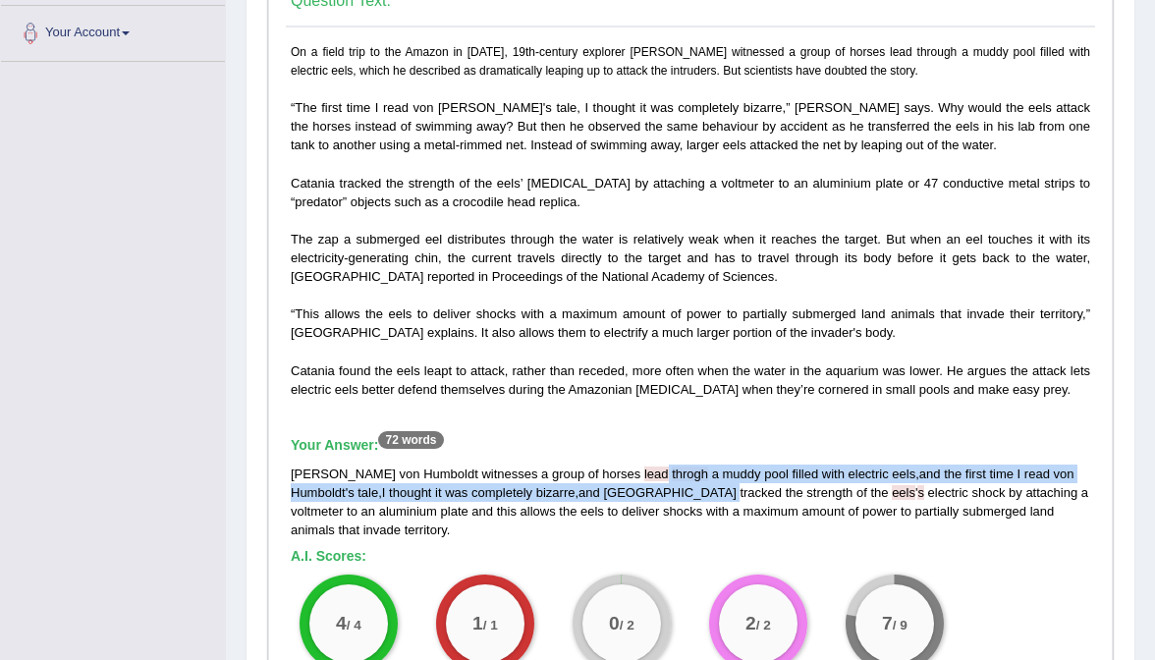
drag, startPoint x: 623, startPoint y: 453, endPoint x: 661, endPoint y: 473, distance: 43.5
click at [661, 473] on div "[PERSON_NAME] witnesses a group of horses lead throgh a muddy pool filled with …" at bounding box center [690, 501] width 799 height 75
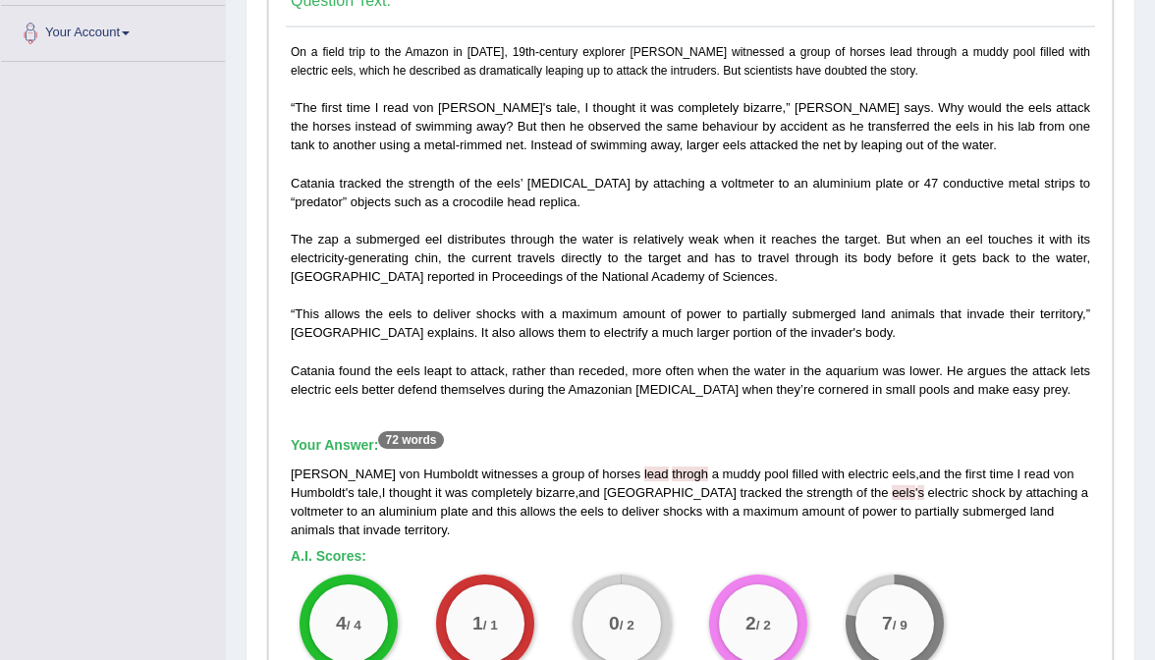
click at [652, 485] on span "[GEOGRAPHIC_DATA]" at bounding box center [669, 492] width 133 height 15
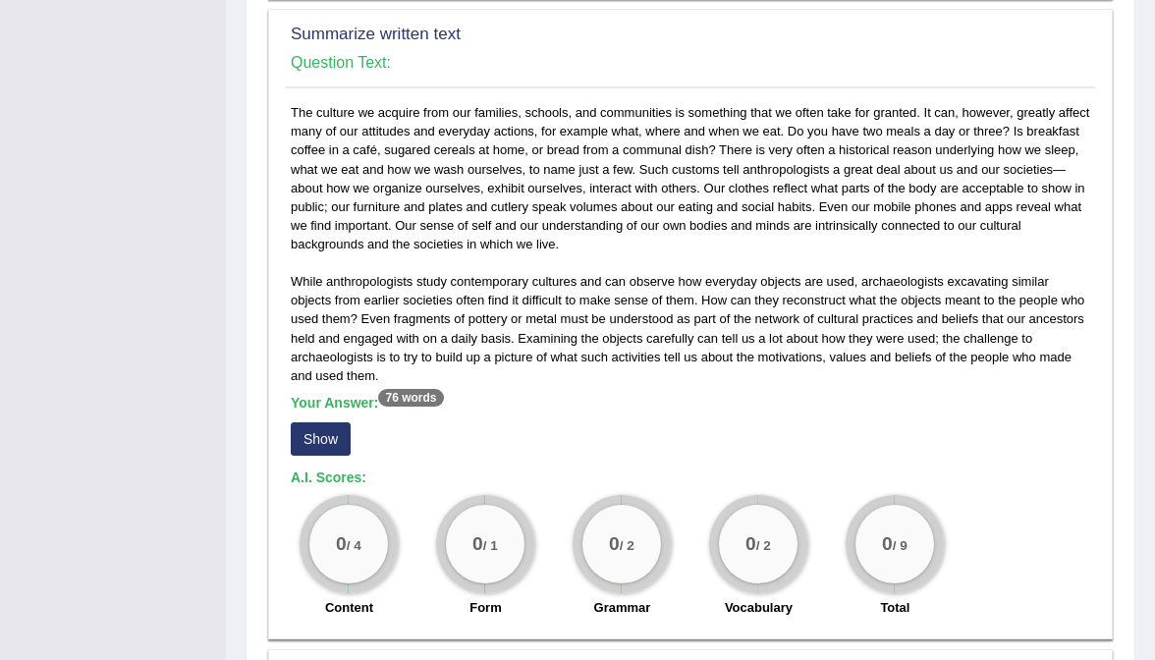
scroll to position [1147, 0]
click at [335, 421] on button "Show" at bounding box center [321, 437] width 60 height 33
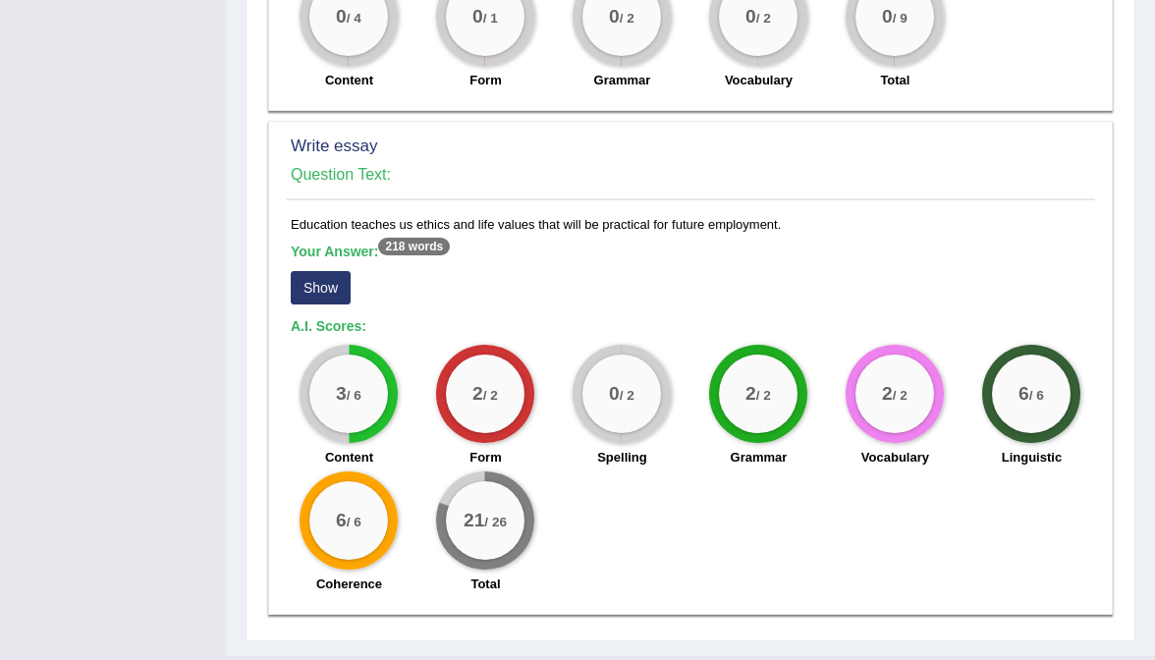
click at [328, 271] on button "Show" at bounding box center [321, 287] width 60 height 33
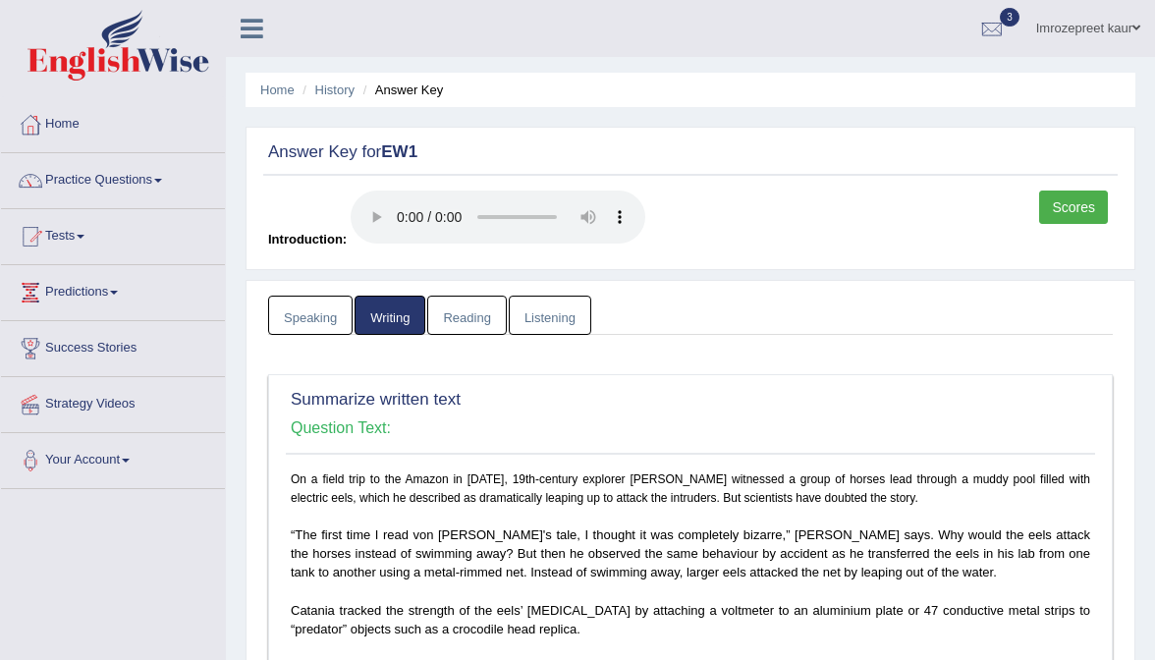
scroll to position [0, 0]
click at [444, 302] on link "Reading" at bounding box center [466, 316] width 79 height 40
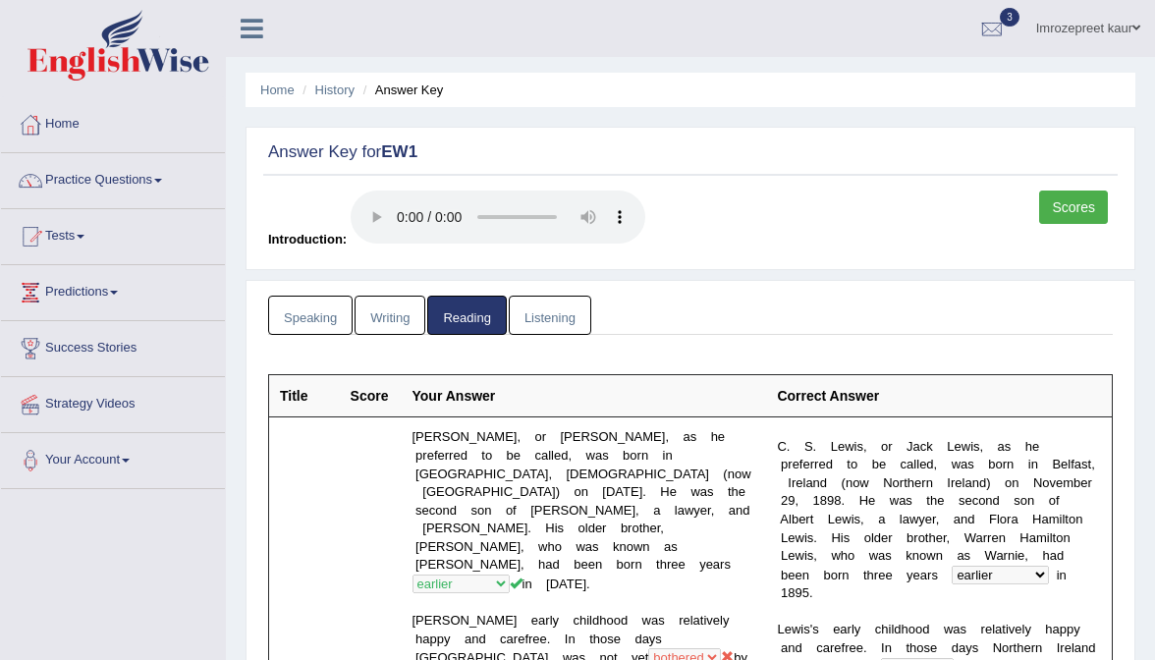
click at [554, 296] on link "Listening" at bounding box center [550, 316] width 82 height 40
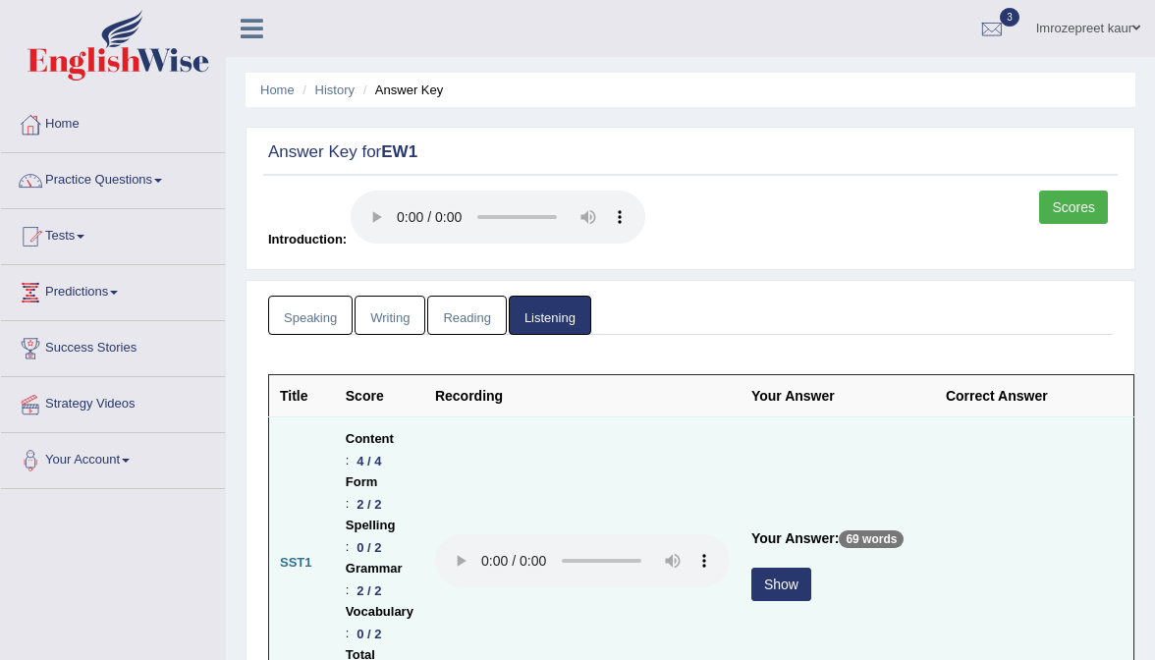
click at [807, 568] on button "Show" at bounding box center [781, 584] width 60 height 33
